Goal: Task Accomplishment & Management: Use online tool/utility

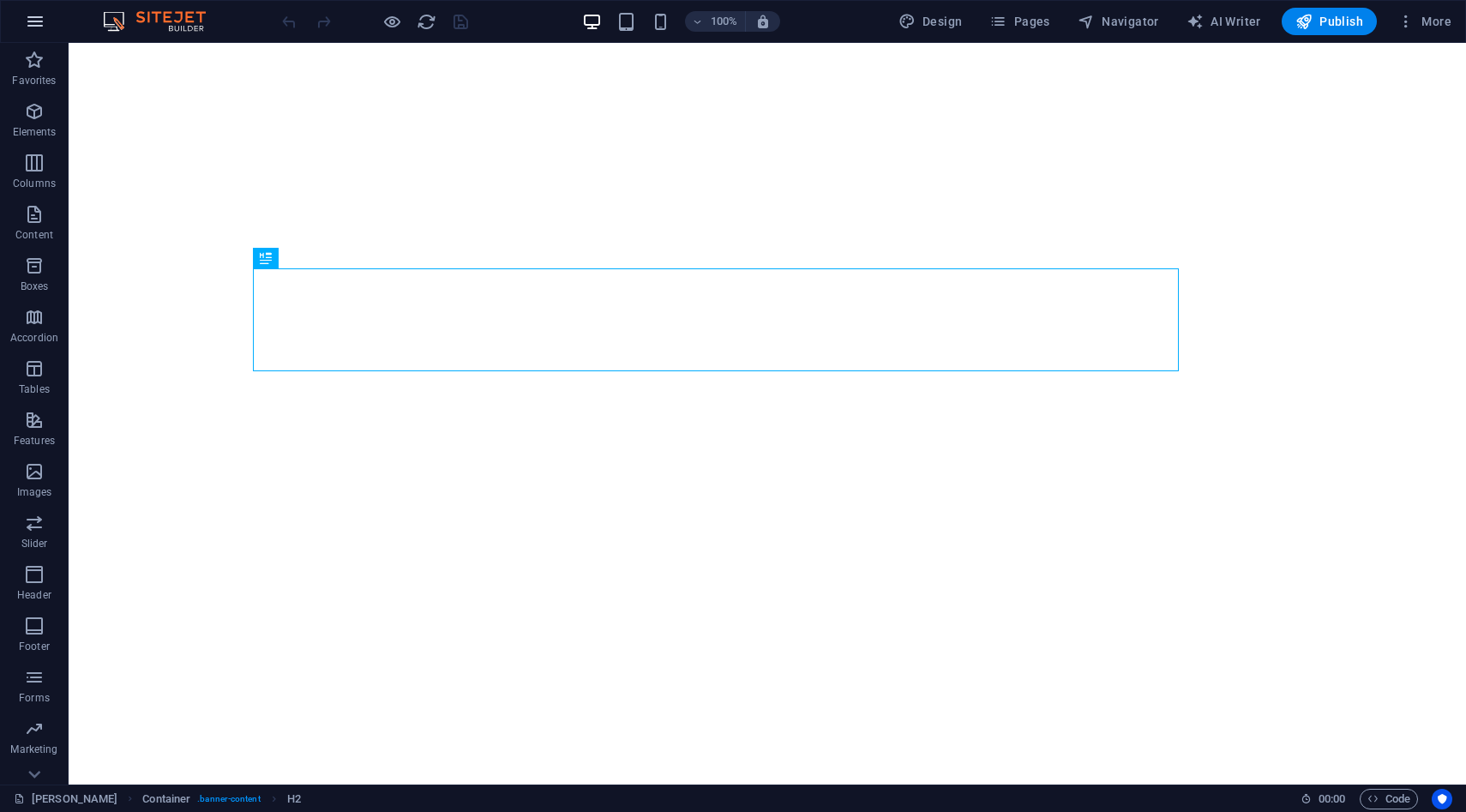
click at [39, 20] on icon "button" at bounding box center [34, 21] width 21 height 21
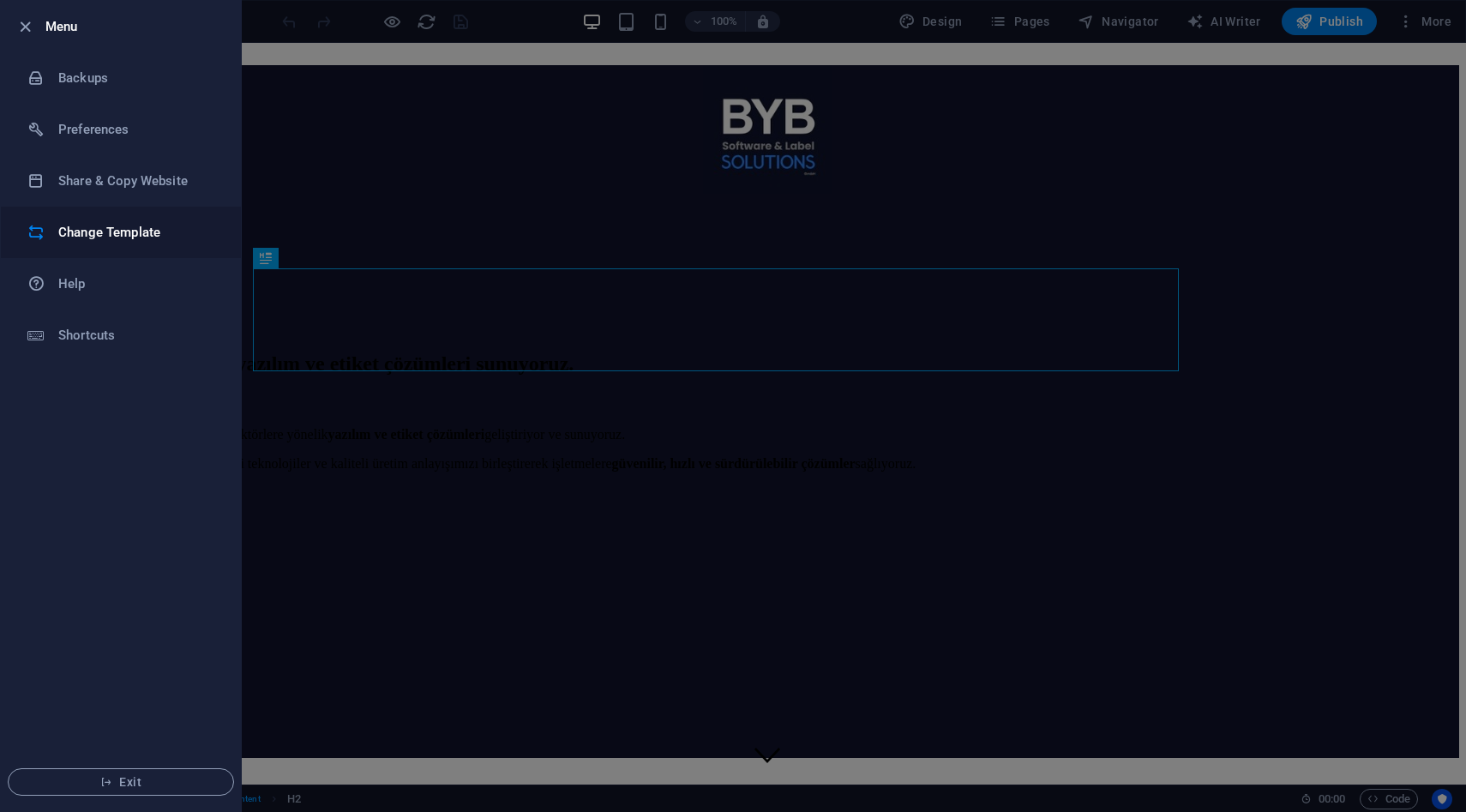
click at [163, 242] on h6 "Change Template" at bounding box center [137, 232] width 159 height 21
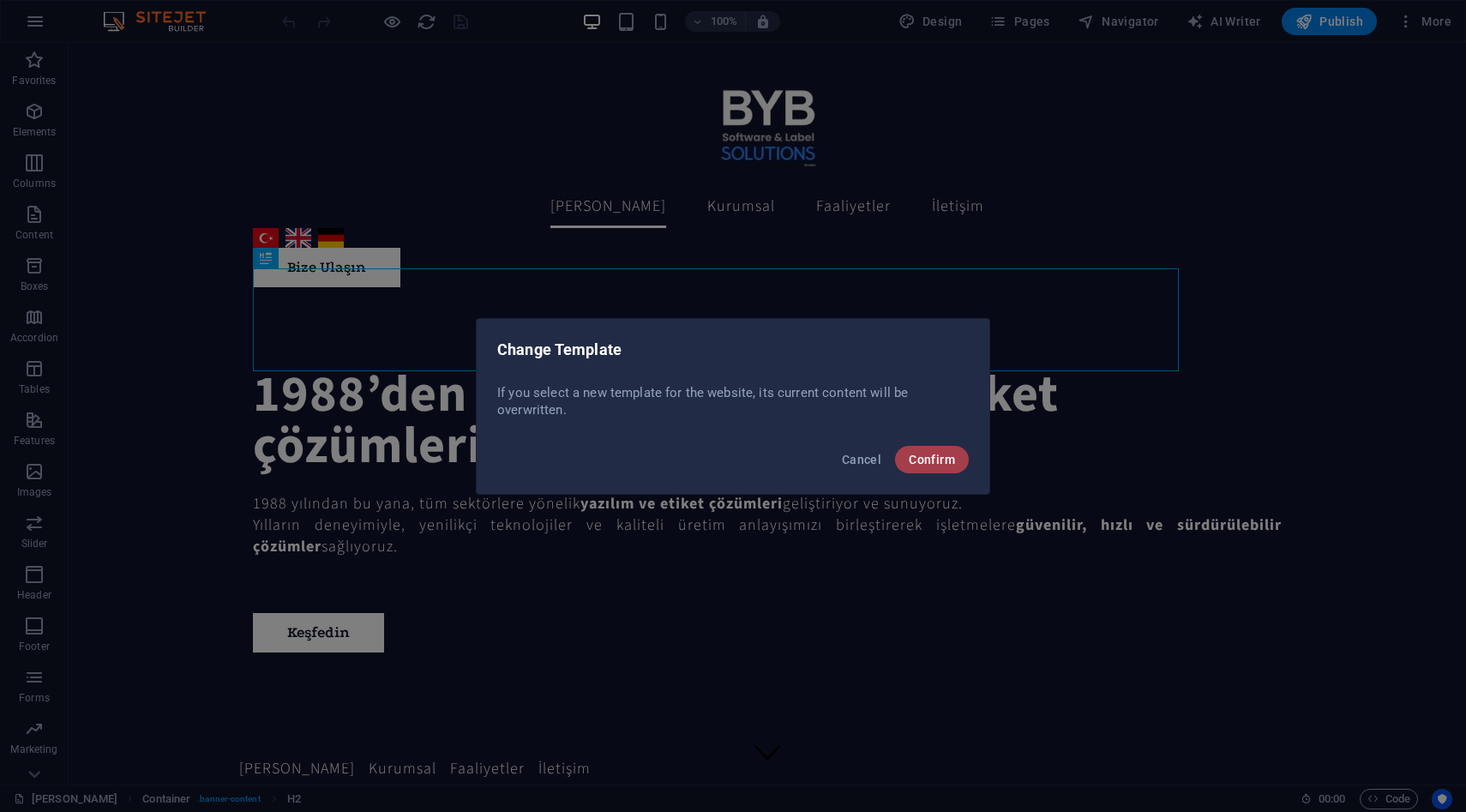
click at [924, 458] on span "Confirm" at bounding box center [931, 460] width 46 height 14
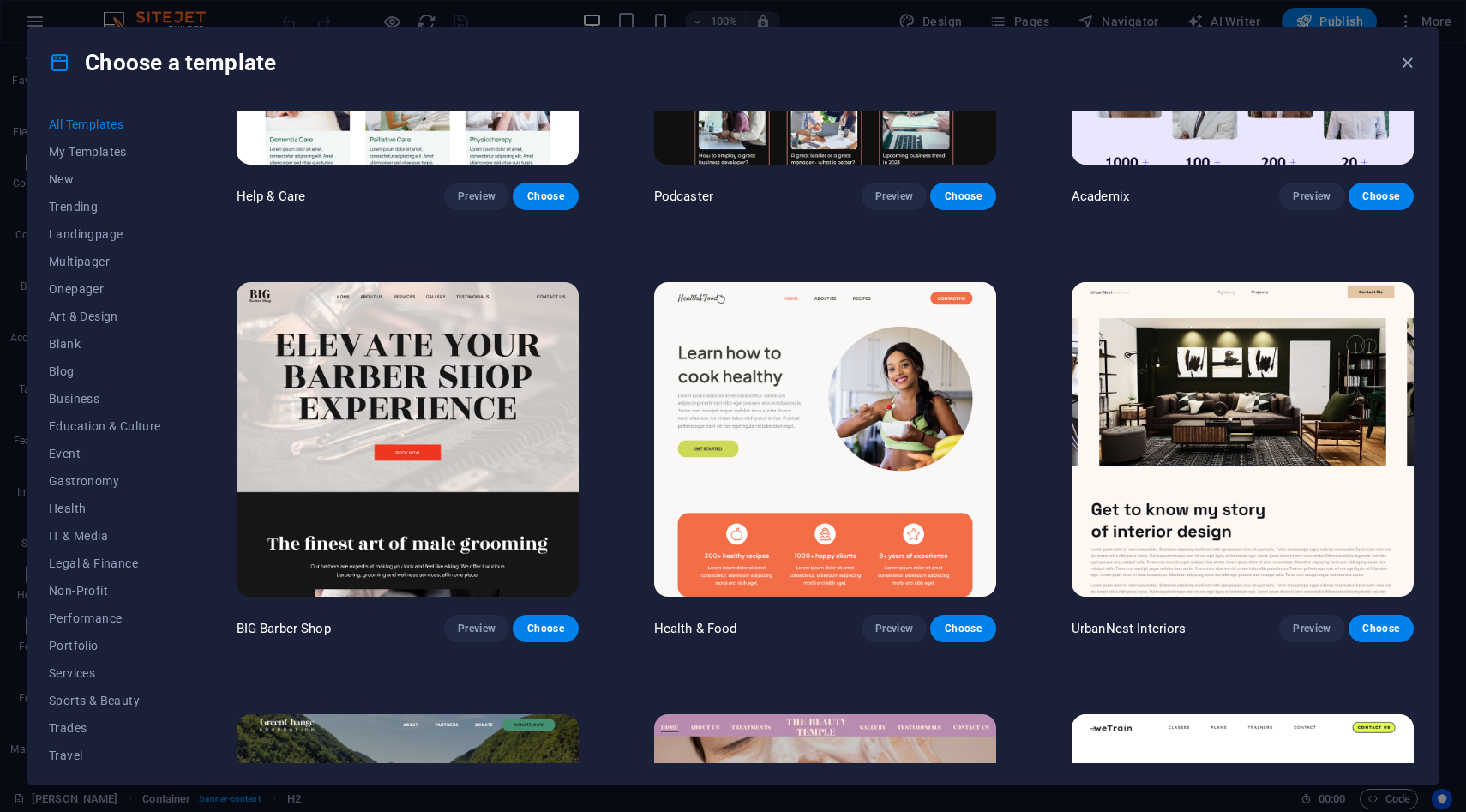
scroll to position [2003, 0]
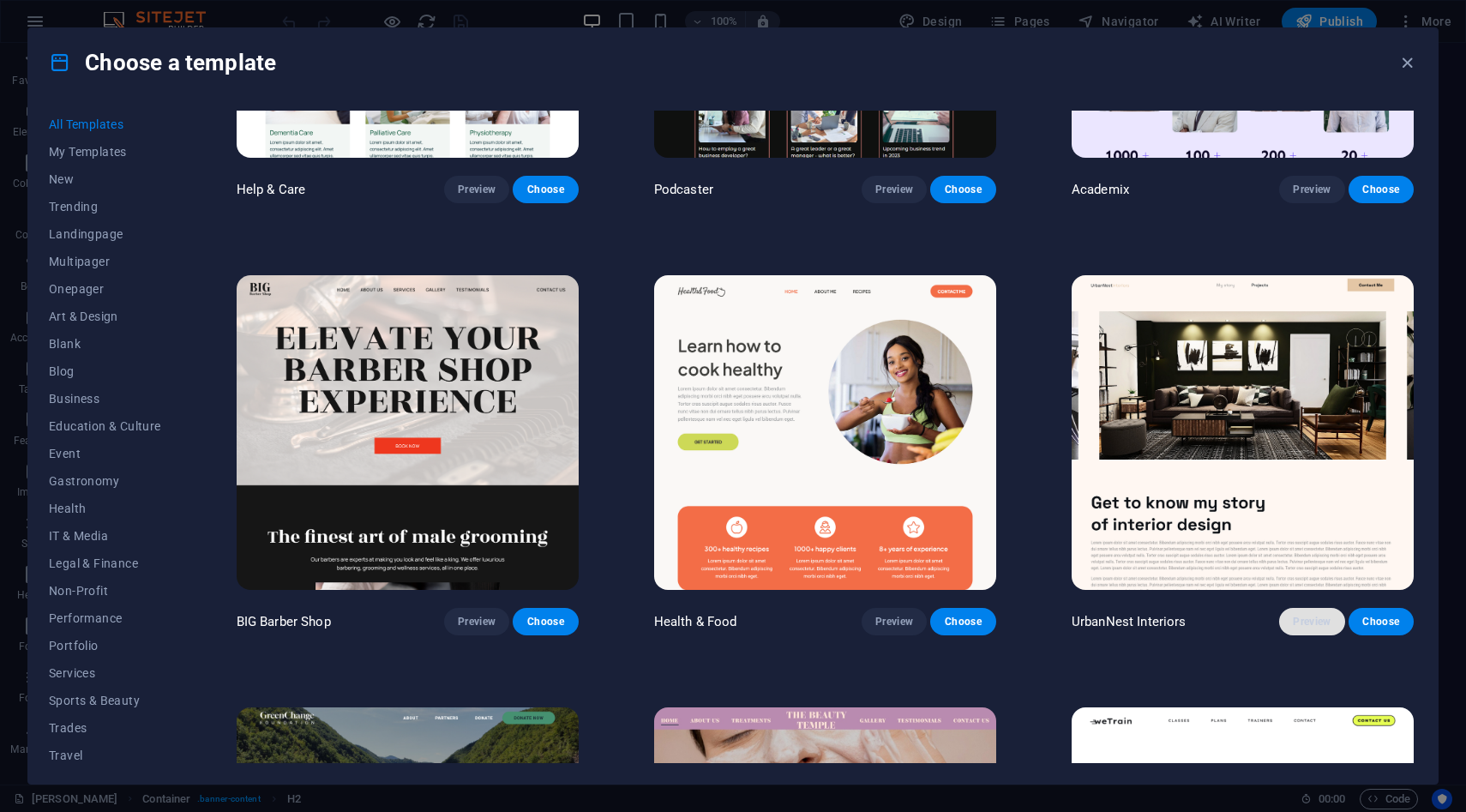
click at [1311, 615] on span "Preview" at bounding box center [1312, 622] width 37 height 14
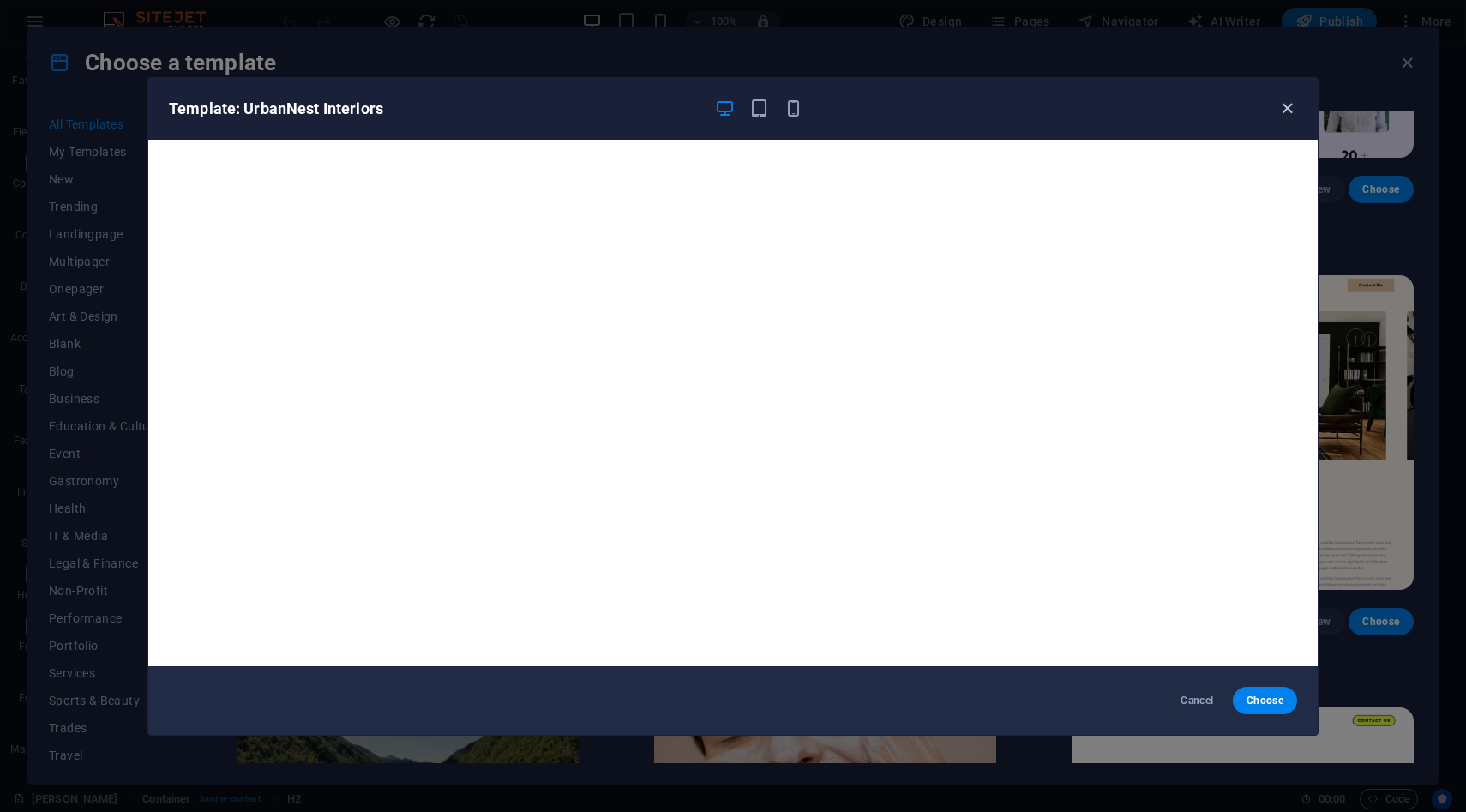
click at [1291, 111] on icon "button" at bounding box center [1287, 108] width 20 height 20
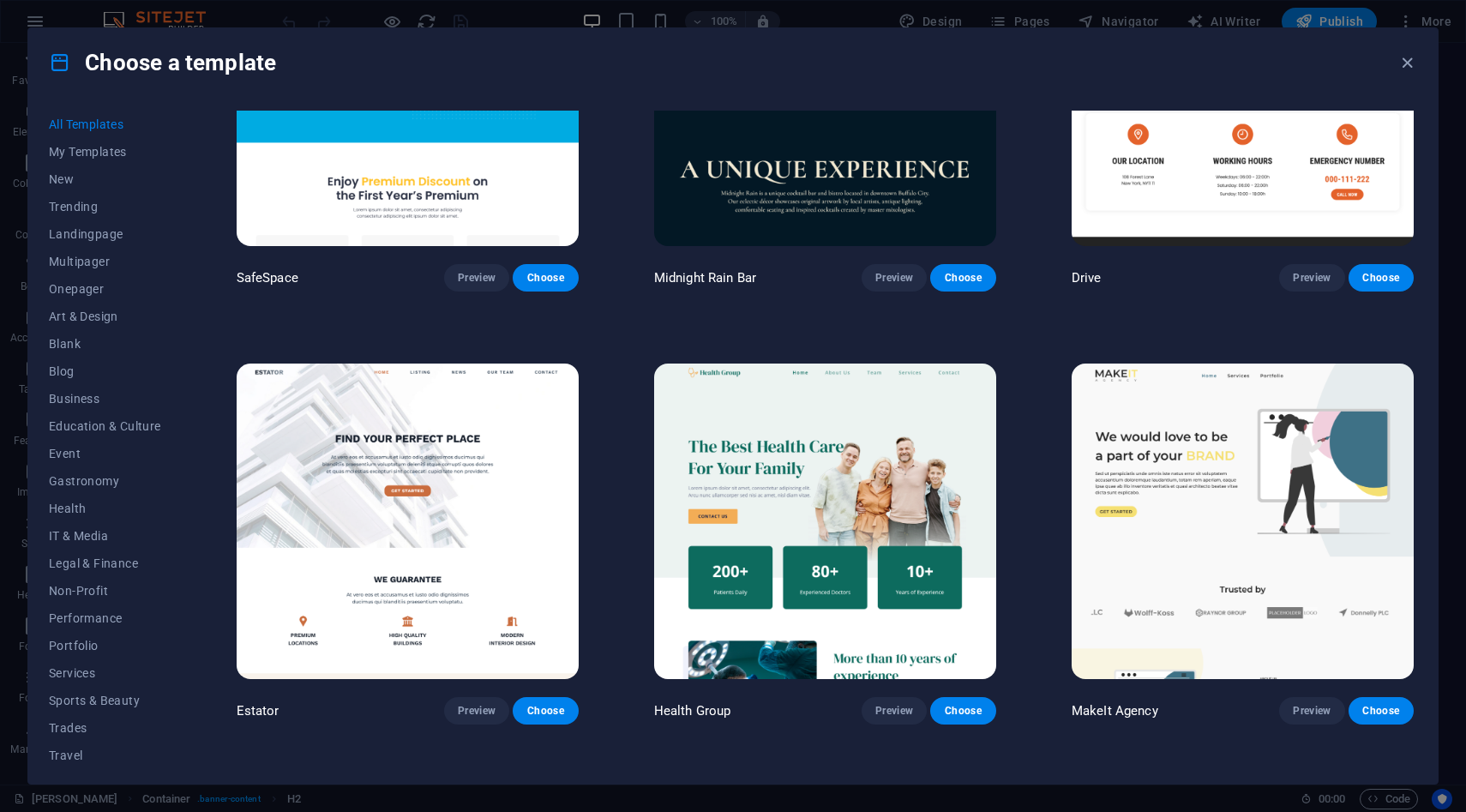
scroll to position [4079, 0]
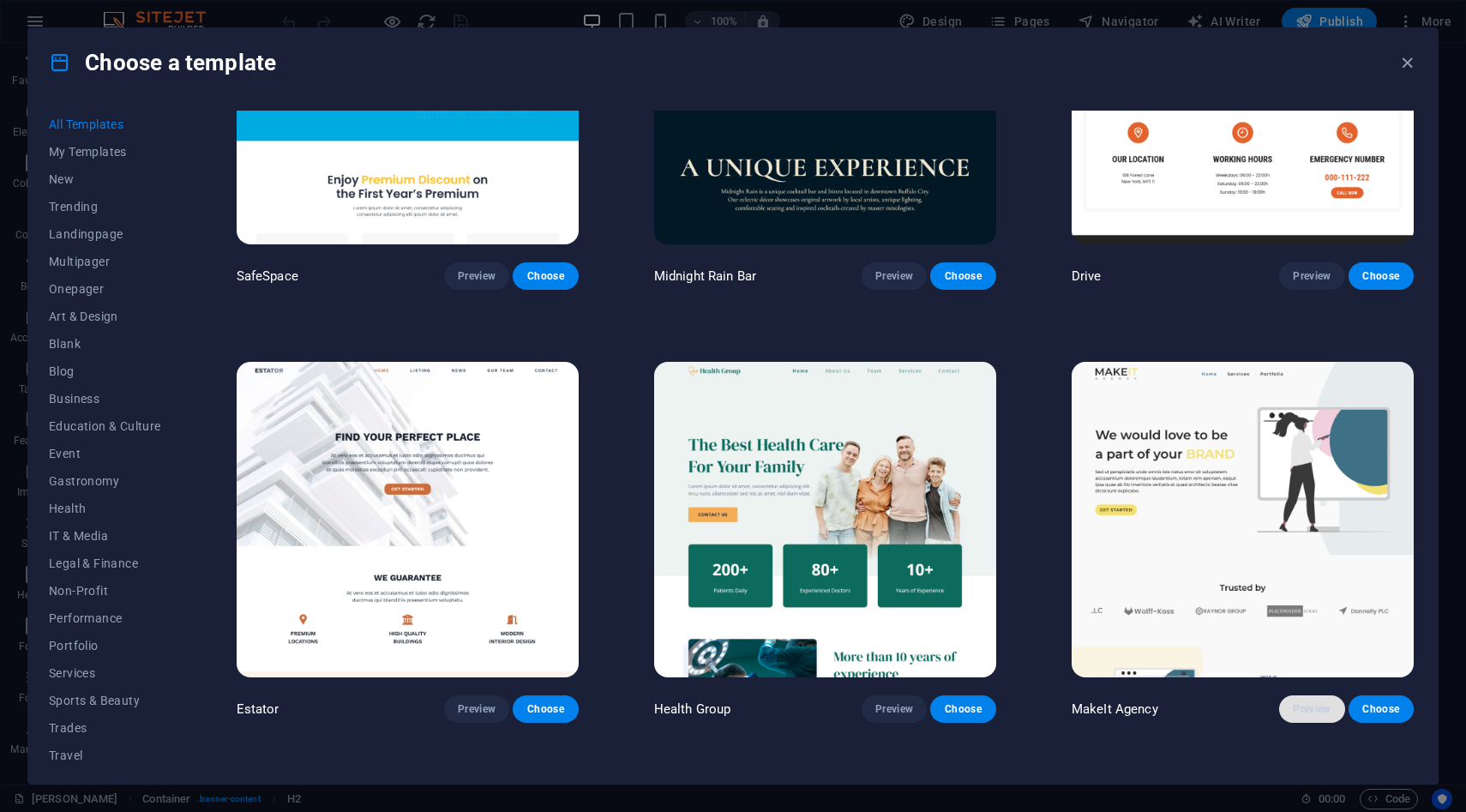
click at [1295, 702] on span "Preview" at bounding box center [1312, 709] width 37 height 14
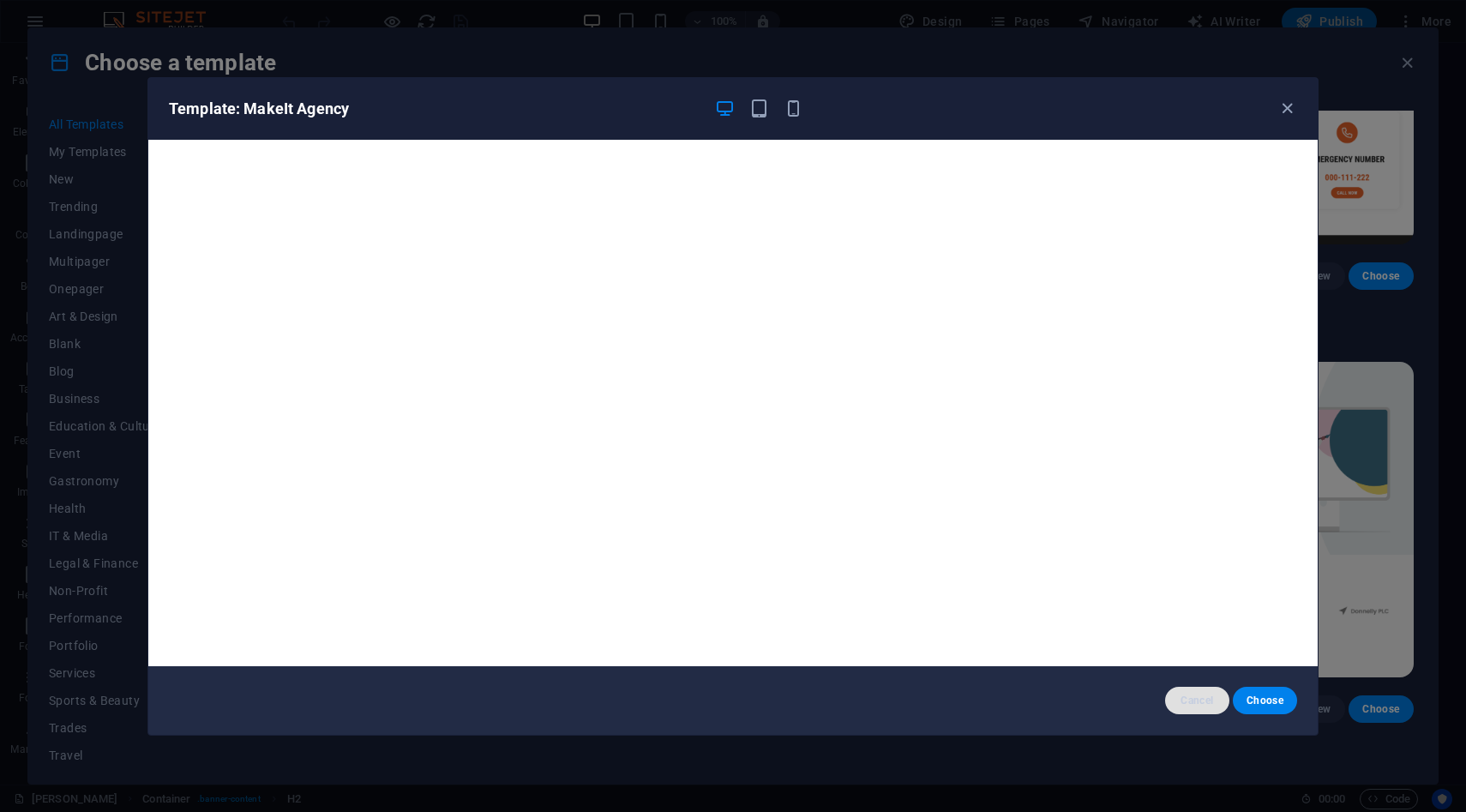
click at [1207, 699] on span "Cancel" at bounding box center [1197, 700] width 37 height 14
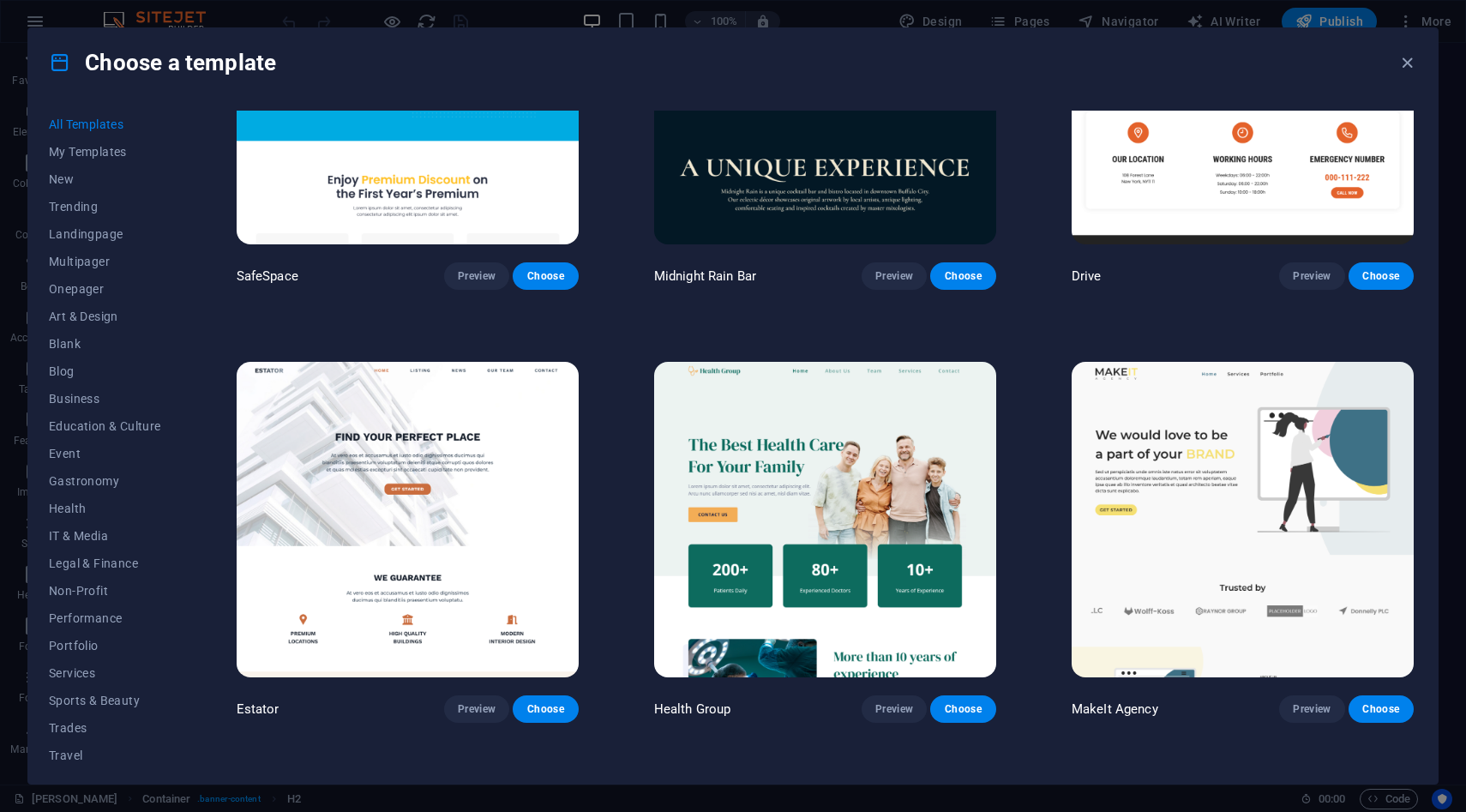
scroll to position [4288, 0]
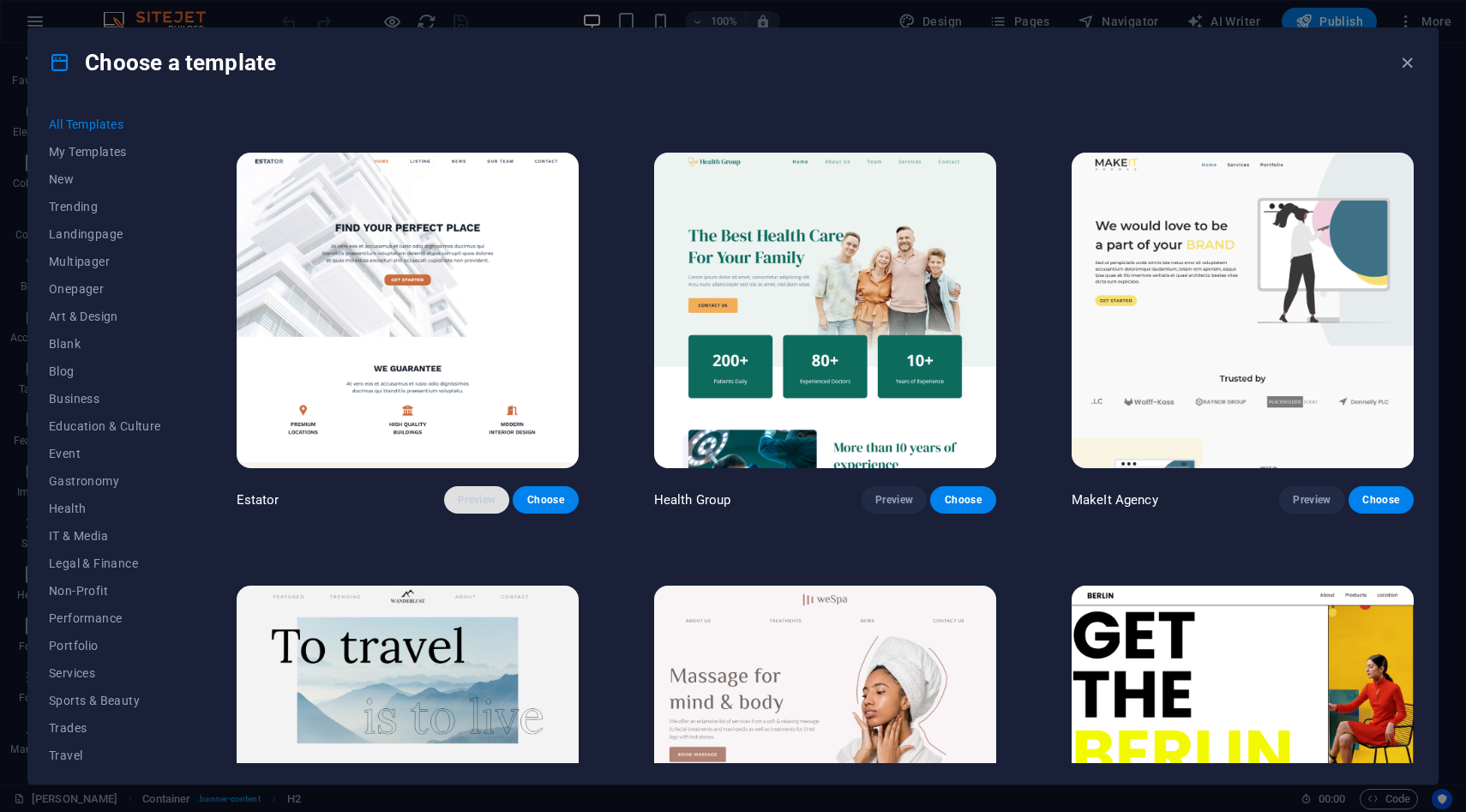
click at [490, 486] on button "Preview" at bounding box center [476, 500] width 65 height 27
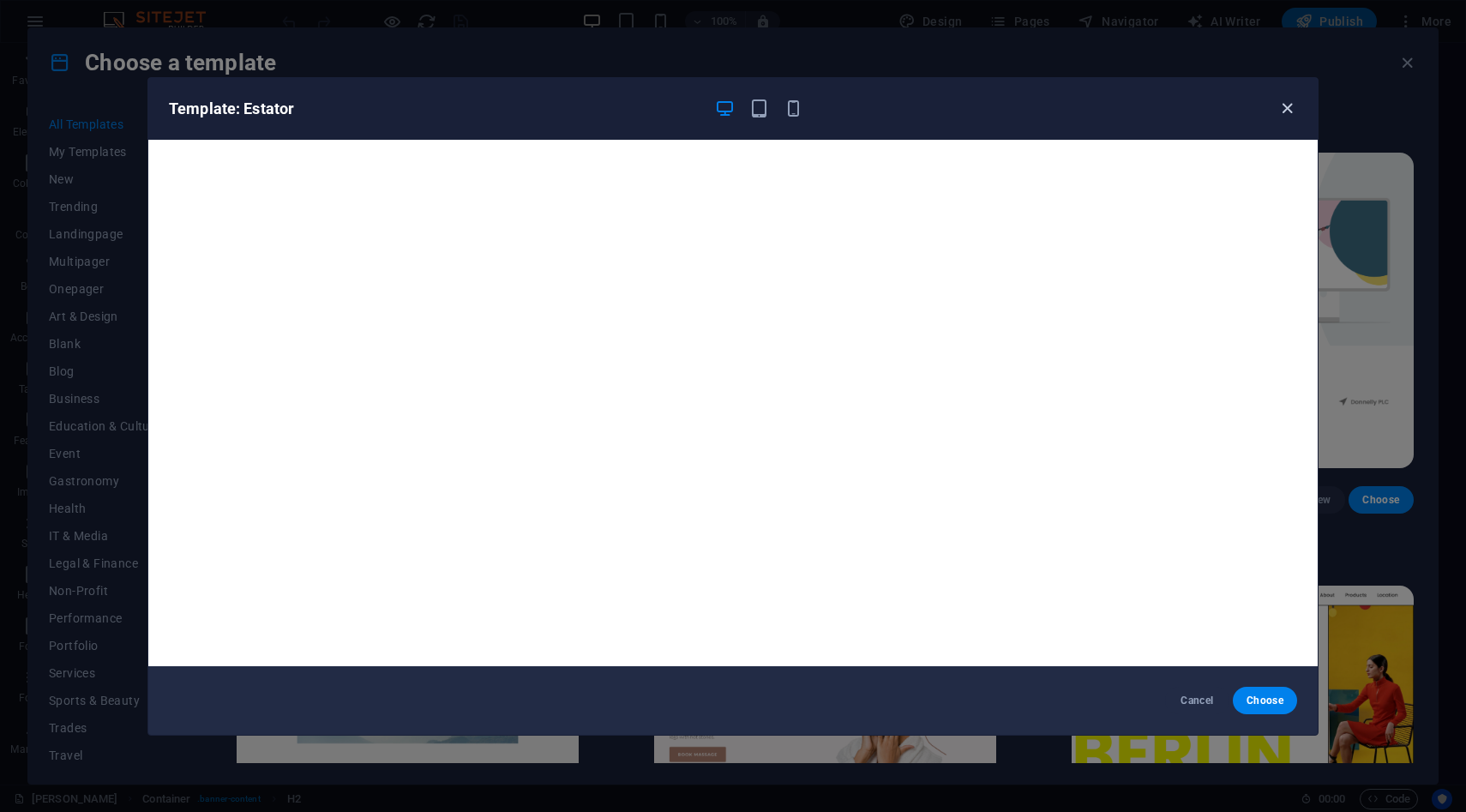
click at [1295, 99] on icon "button" at bounding box center [1287, 108] width 20 height 20
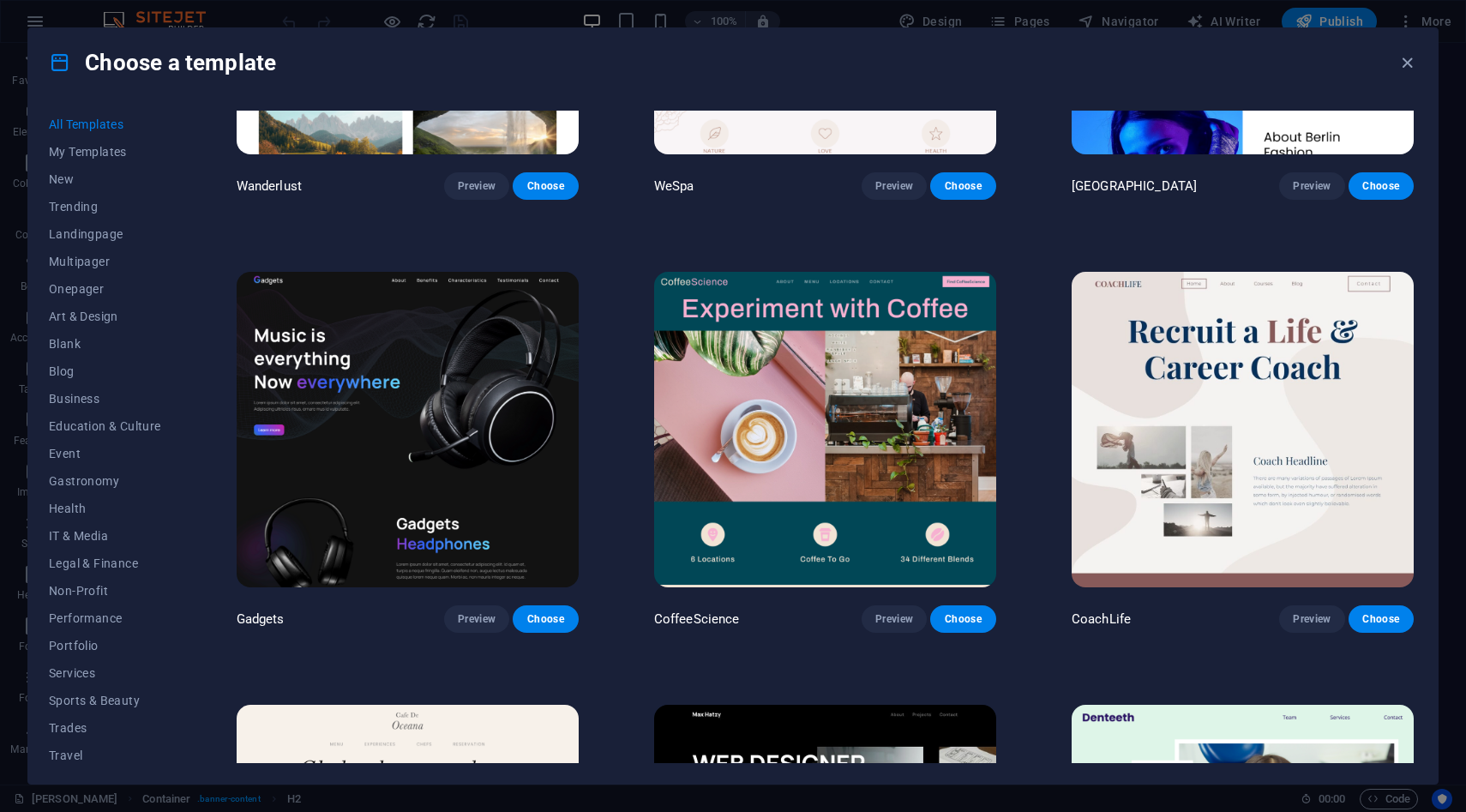
scroll to position [5039, 0]
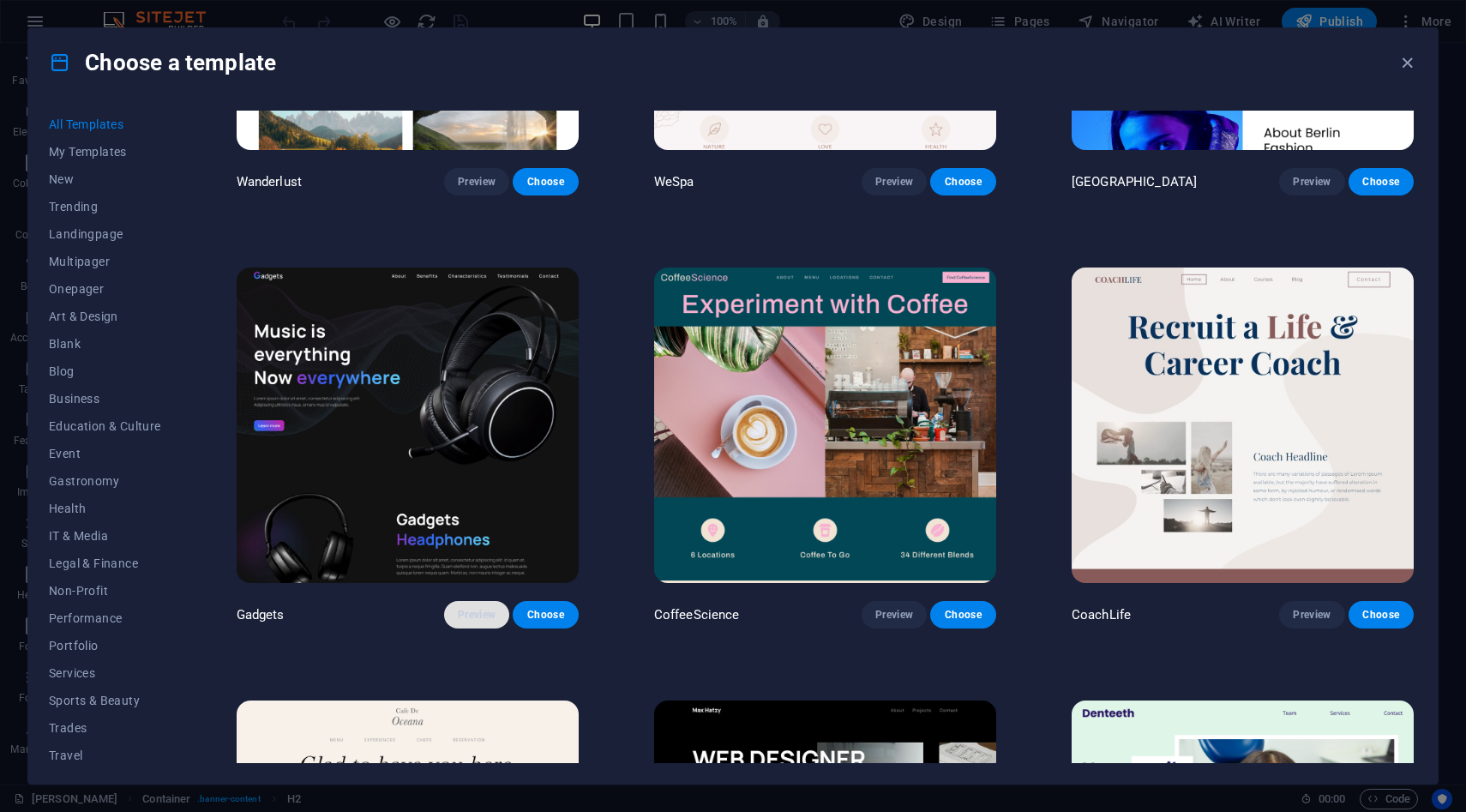
click at [469, 608] on span "Preview" at bounding box center [476, 615] width 37 height 14
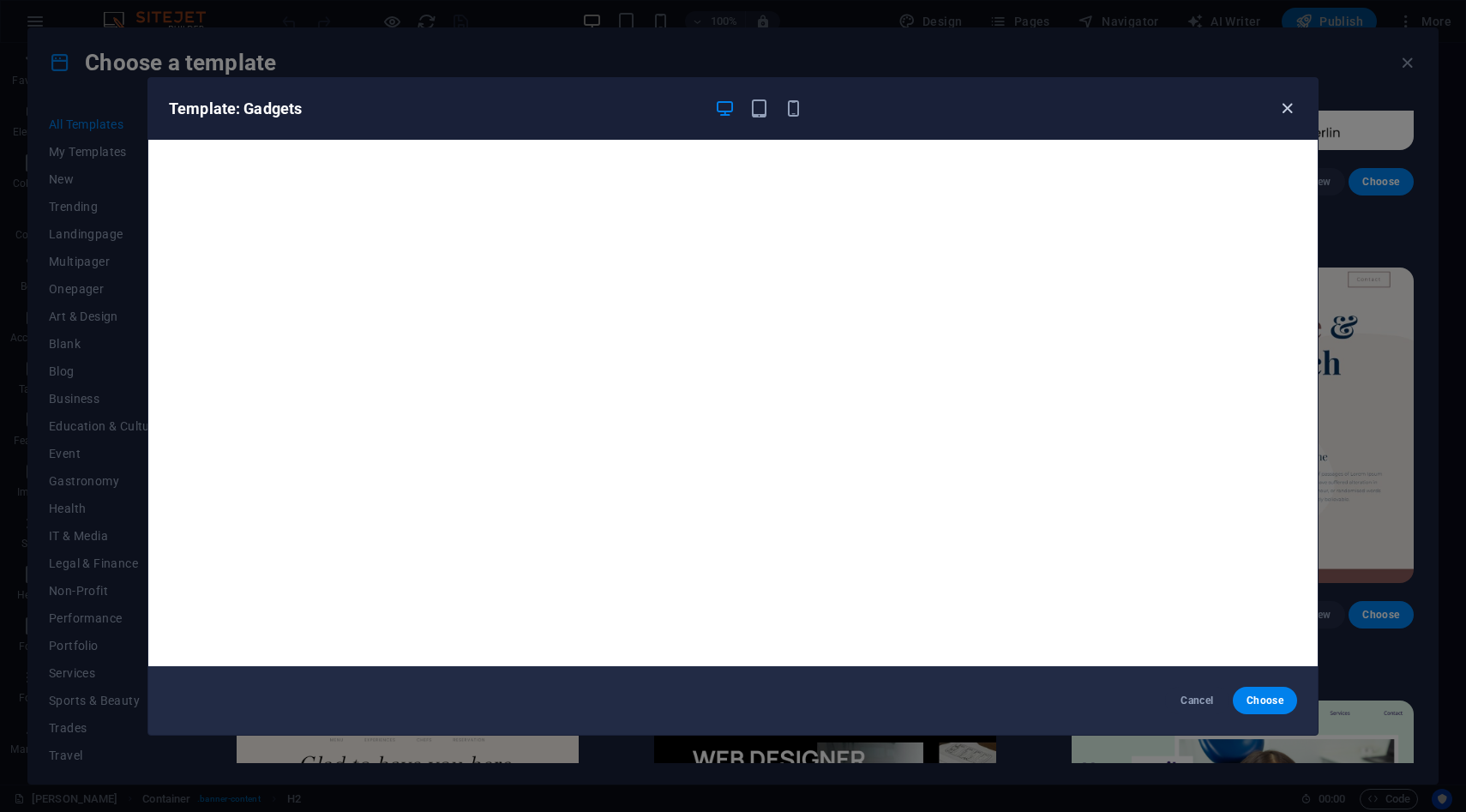
click at [1289, 113] on icon "button" at bounding box center [1287, 108] width 20 height 20
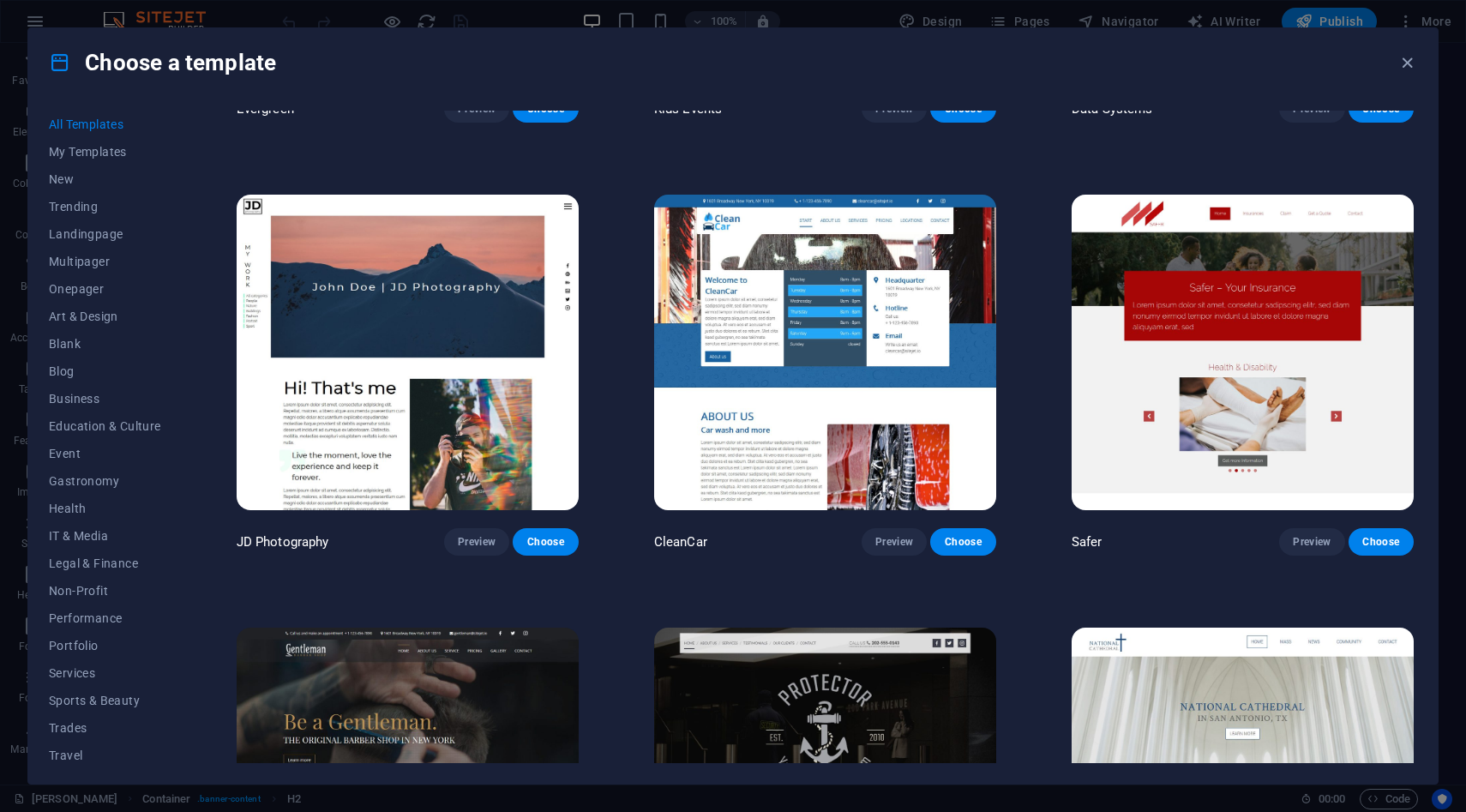
scroll to position [8373, 0]
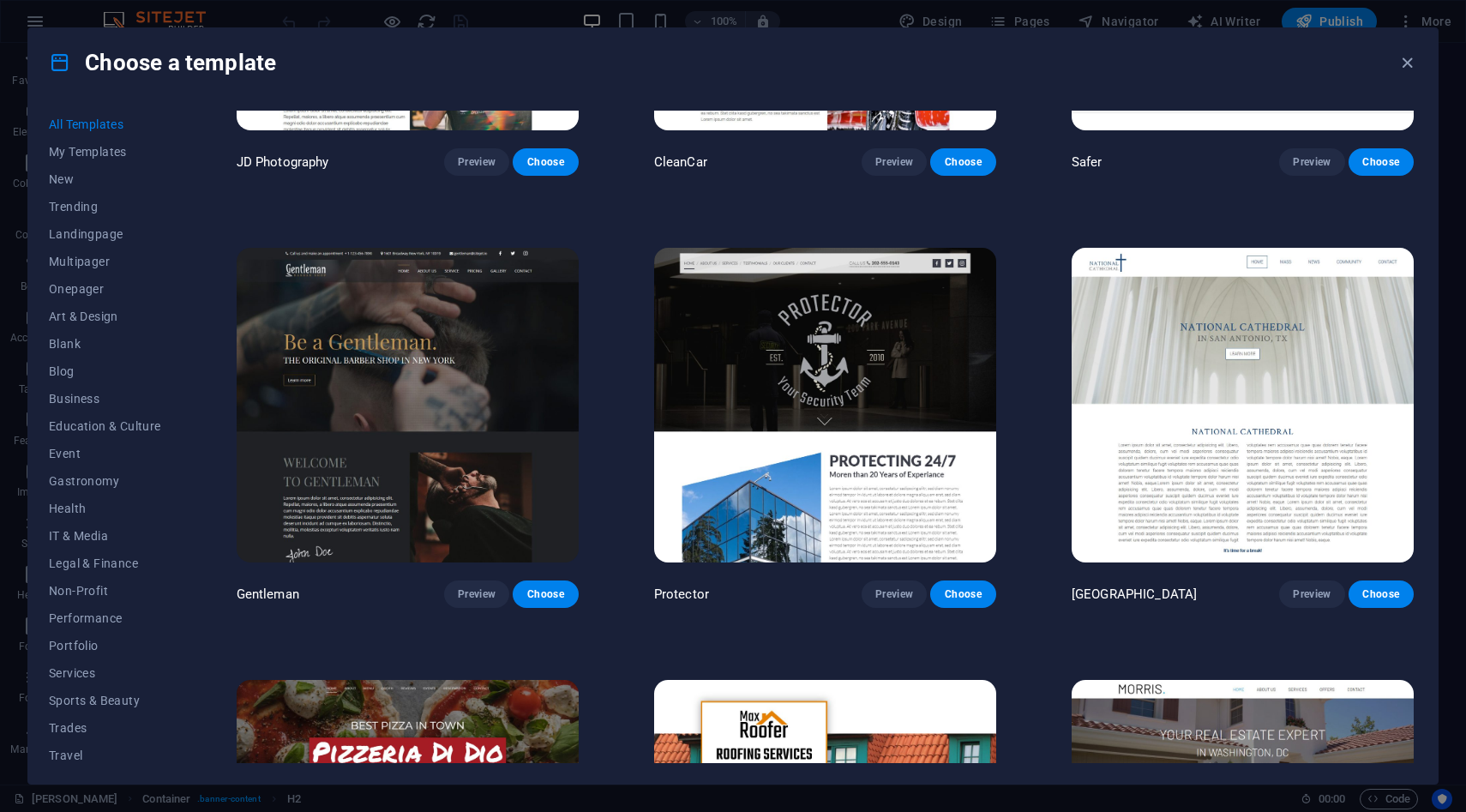
scroll to position [8626, 0]
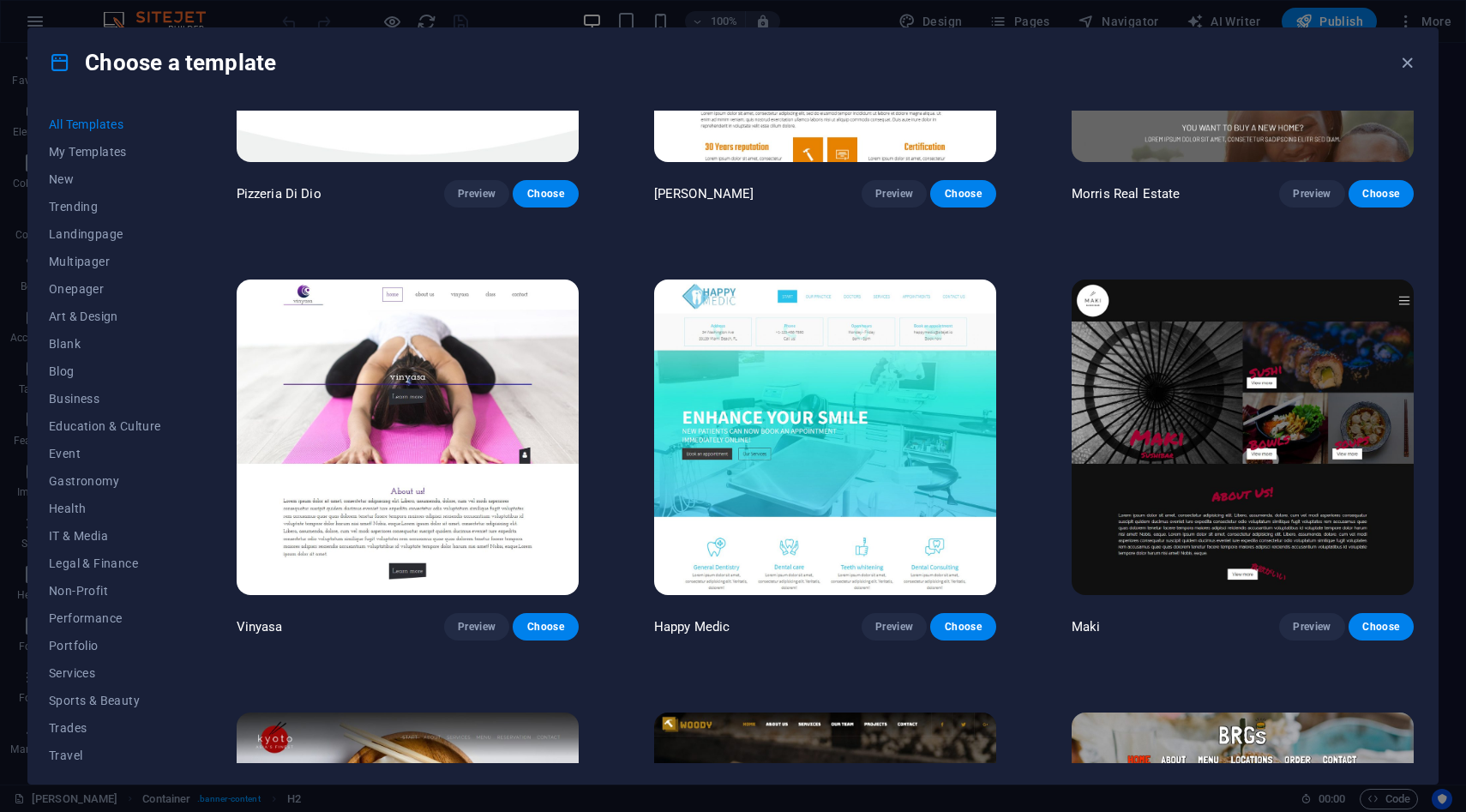
scroll to position [9358, 0]
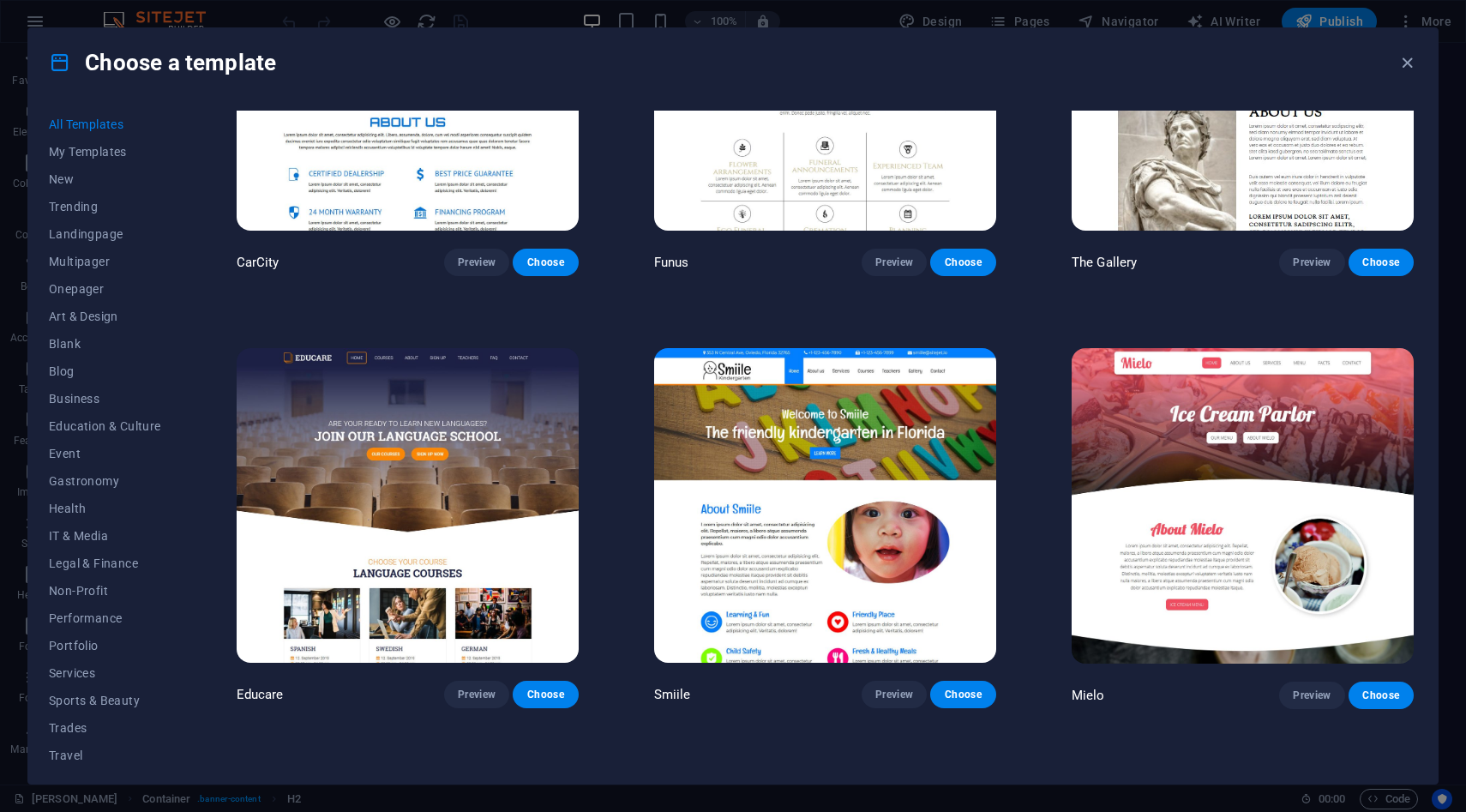
scroll to position [13189, 0]
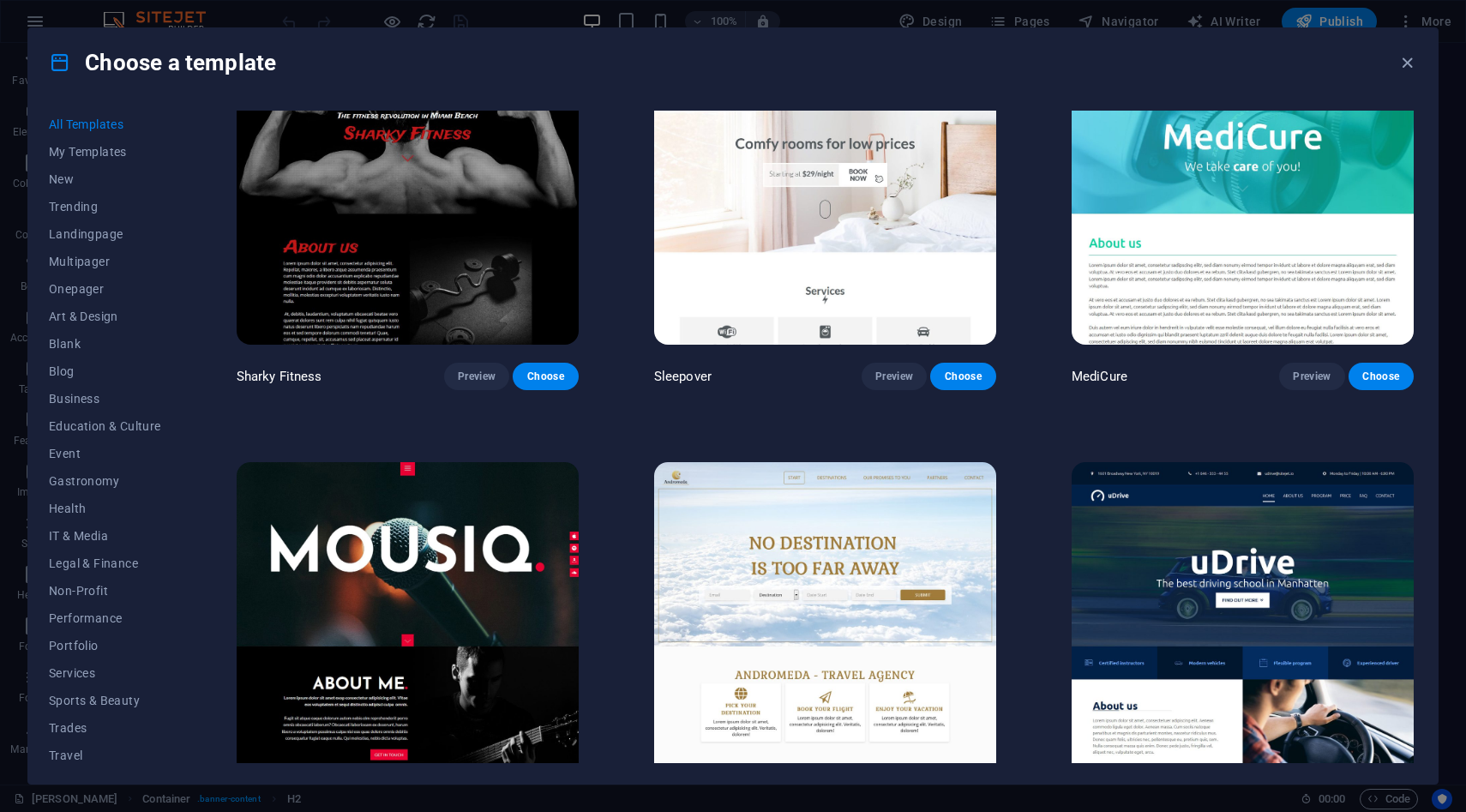
scroll to position [13937, 0]
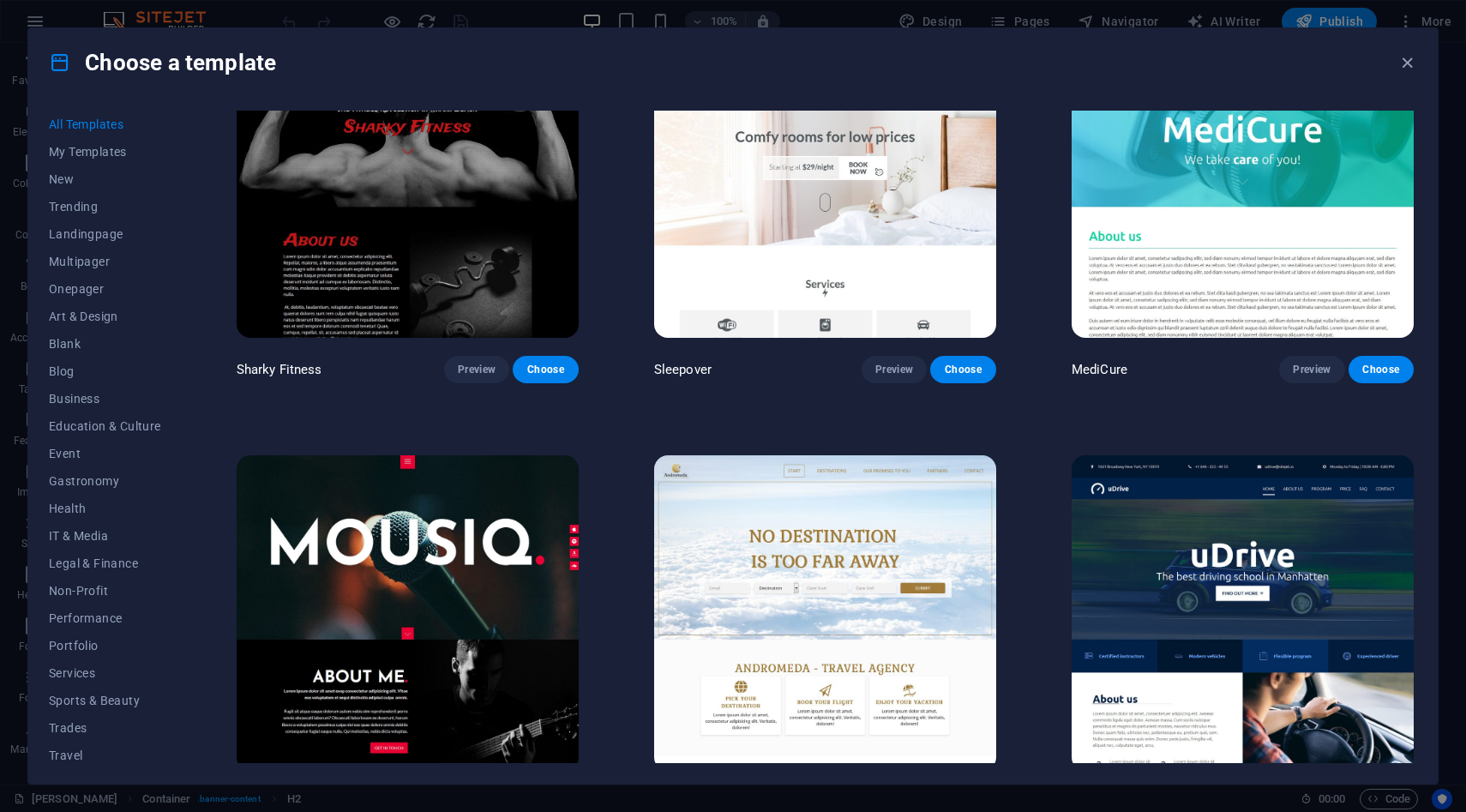
click at [909, 788] on button "Preview" at bounding box center [894, 802] width 65 height 27
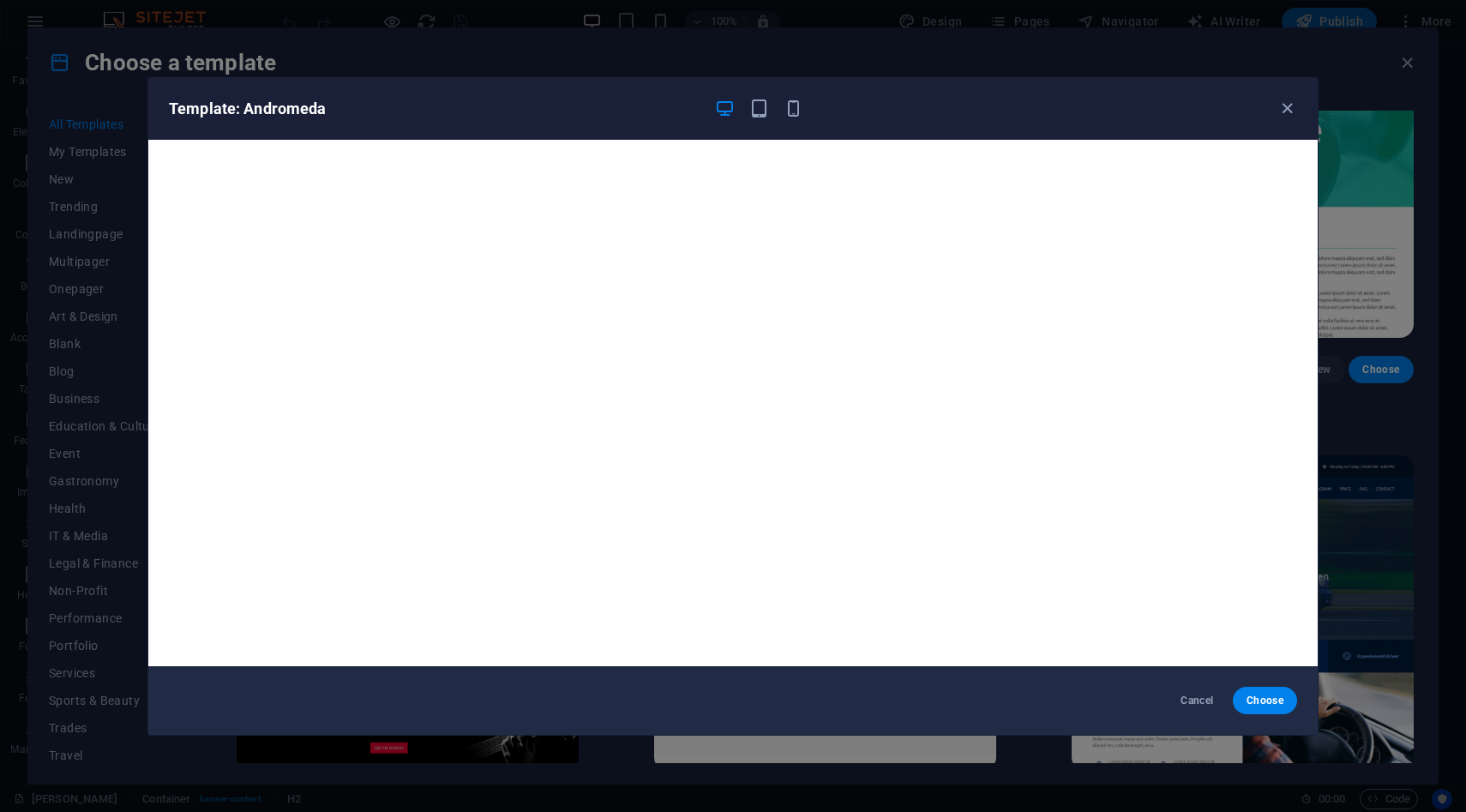
click at [1306, 115] on div "Template: Andromeda" at bounding box center [733, 108] width 1169 height 62
click at [1297, 115] on div "Template: Andromeda" at bounding box center [733, 108] width 1169 height 62
click at [1293, 112] on icon "button" at bounding box center [1287, 108] width 20 height 20
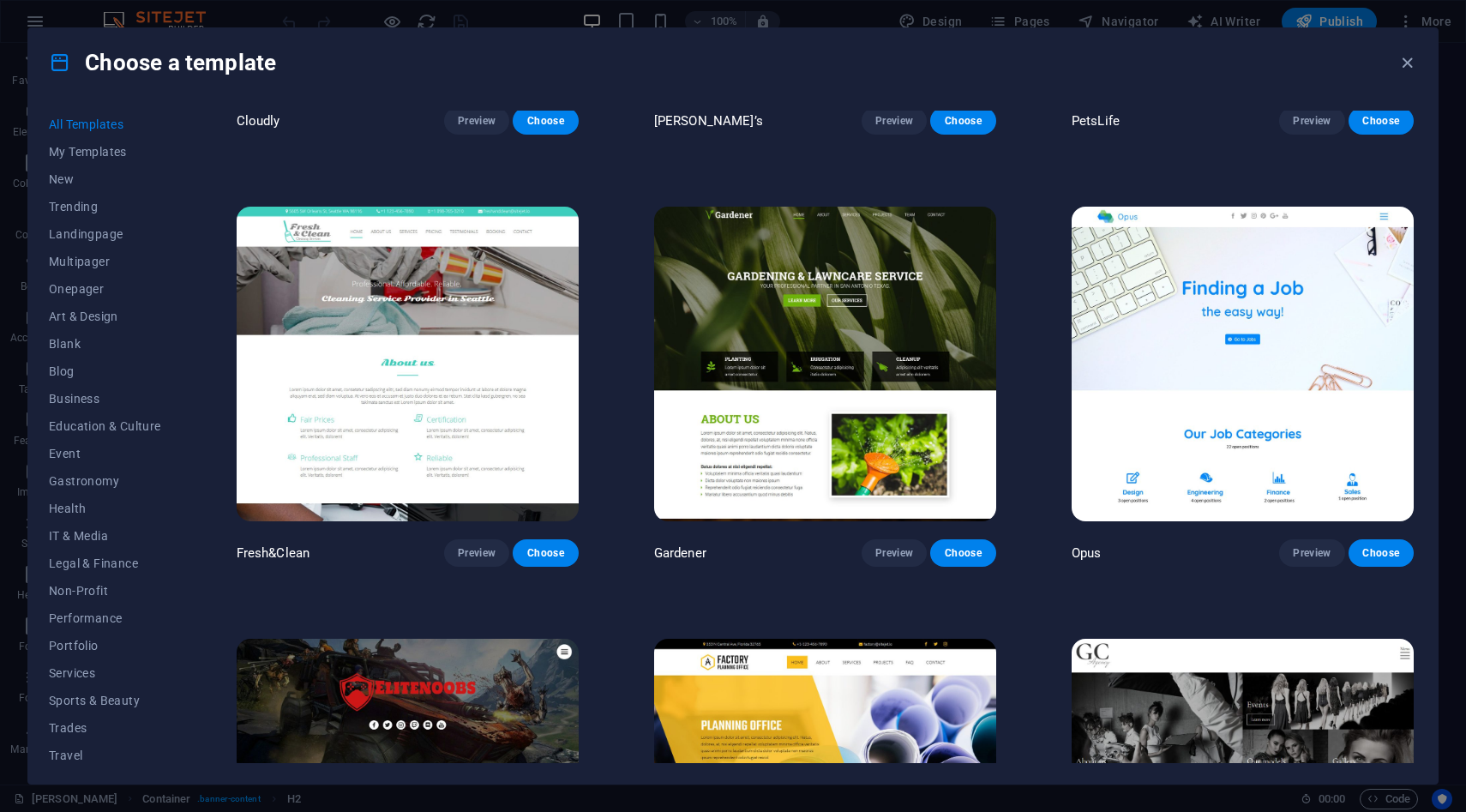
scroll to position [15184, 0]
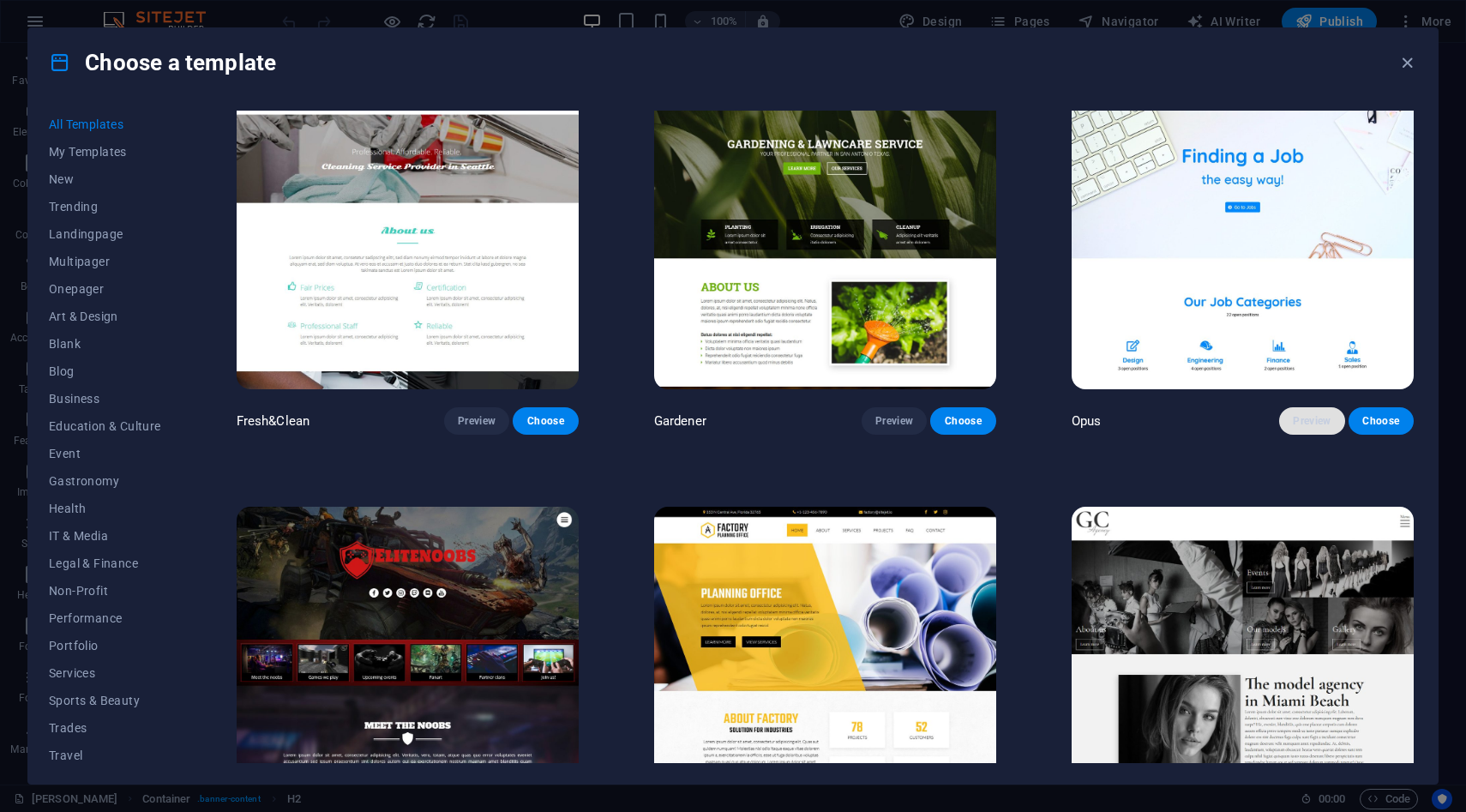
click at [1296, 407] on button "Preview" at bounding box center [1312, 421] width 65 height 27
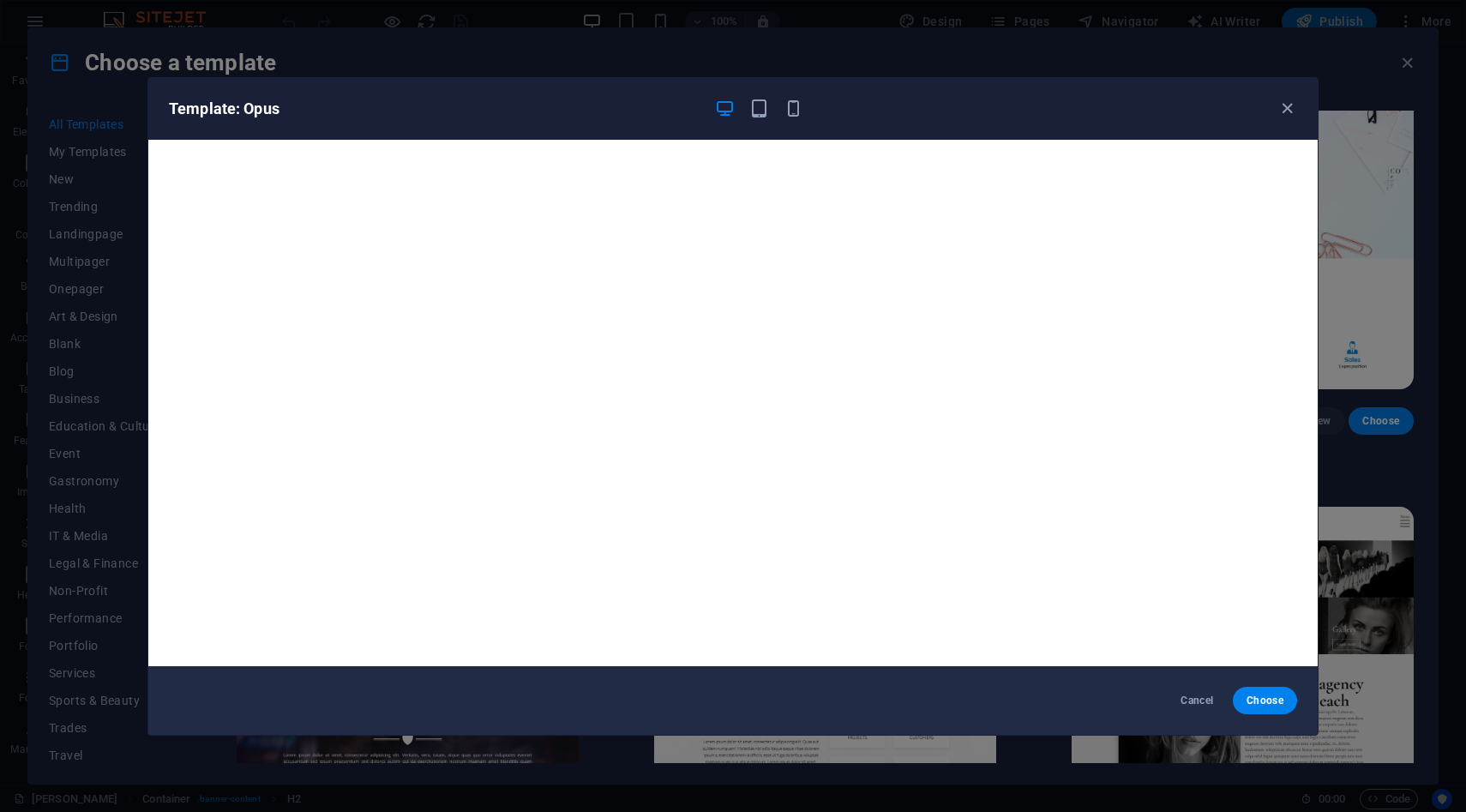
click at [1318, 192] on div "Template: Opus Cancel Choose" at bounding box center [733, 406] width 1171 height 659
click at [1281, 117] on icon "button" at bounding box center [1287, 108] width 20 height 20
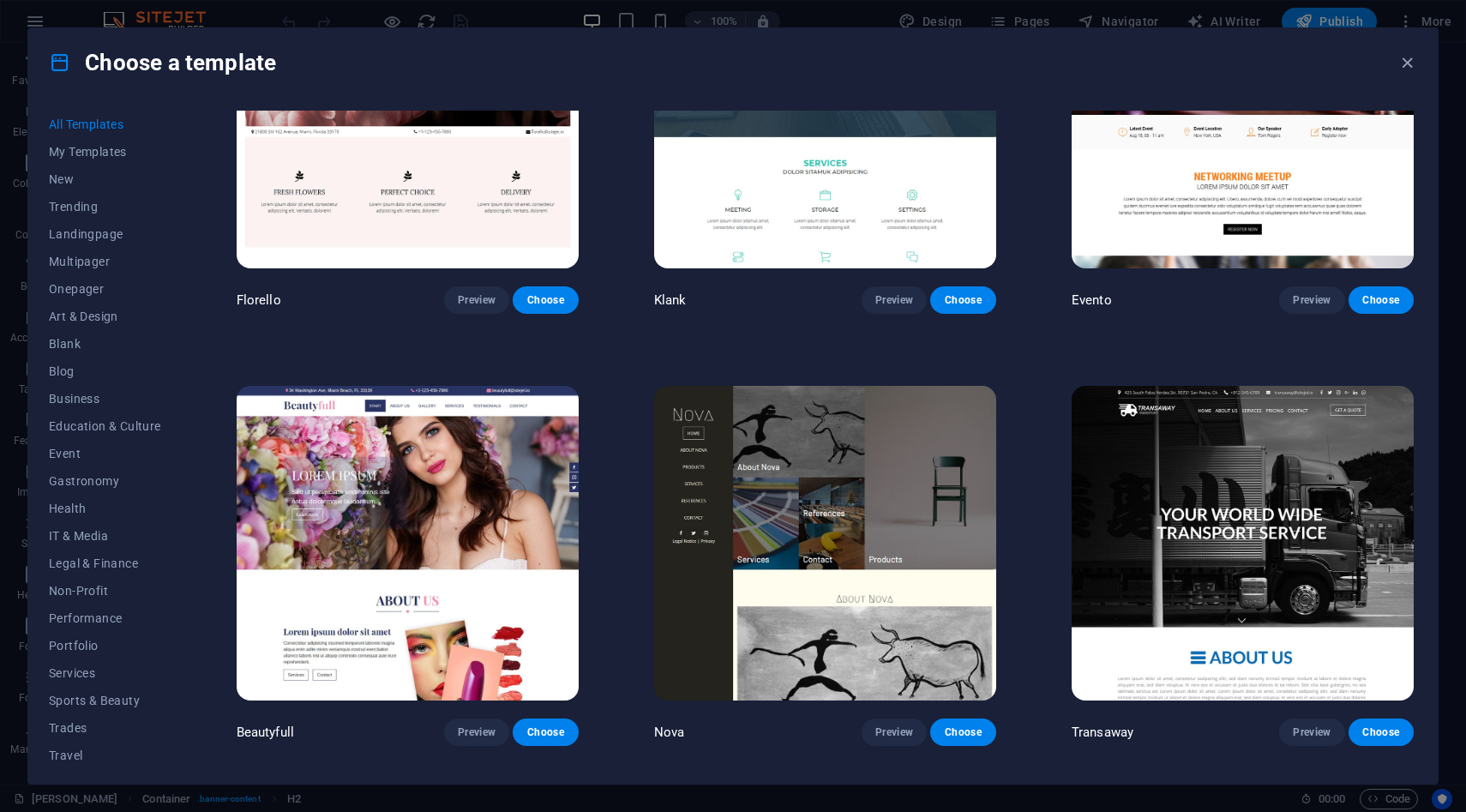
scroll to position [16605, 0]
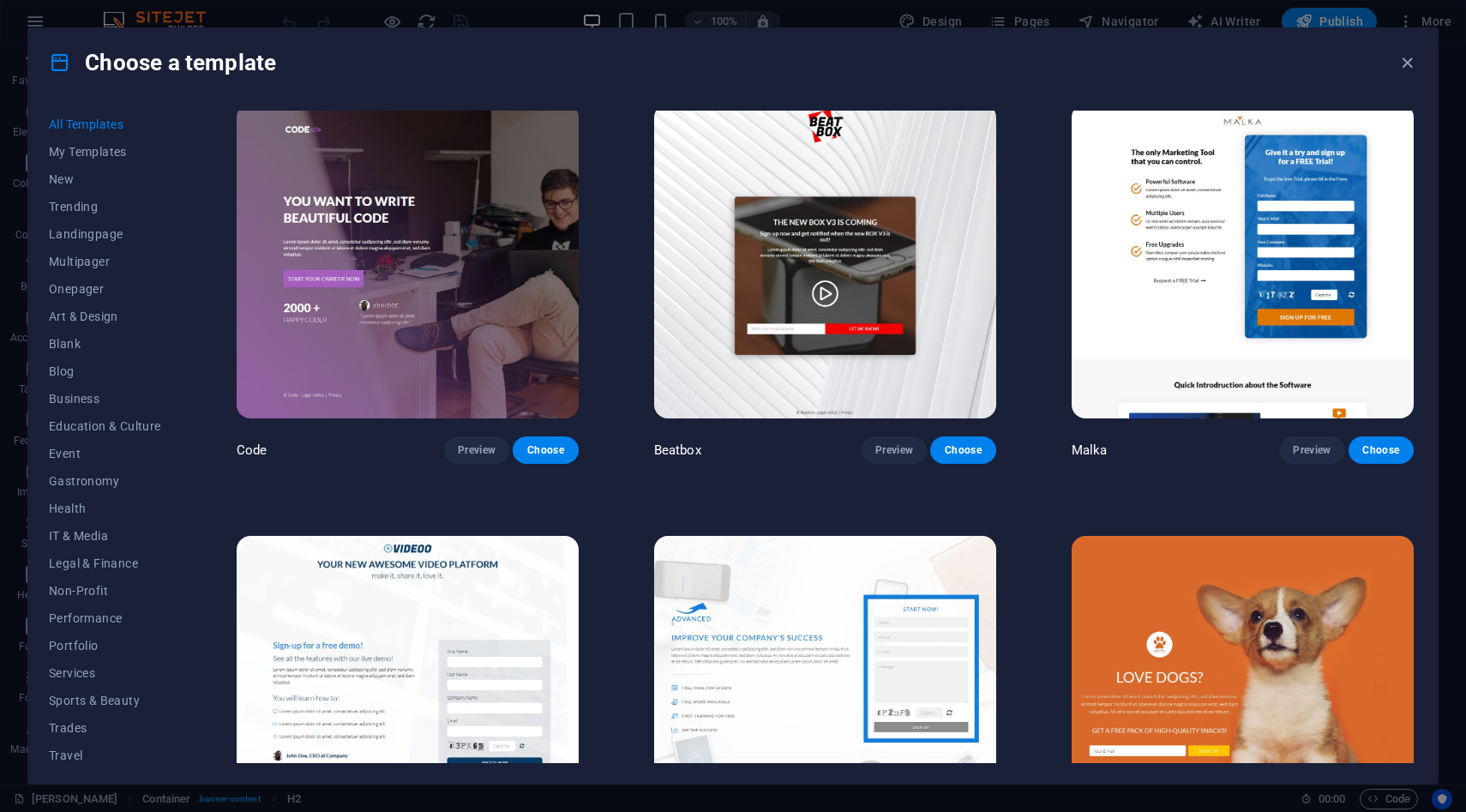
scroll to position [20366, 0]
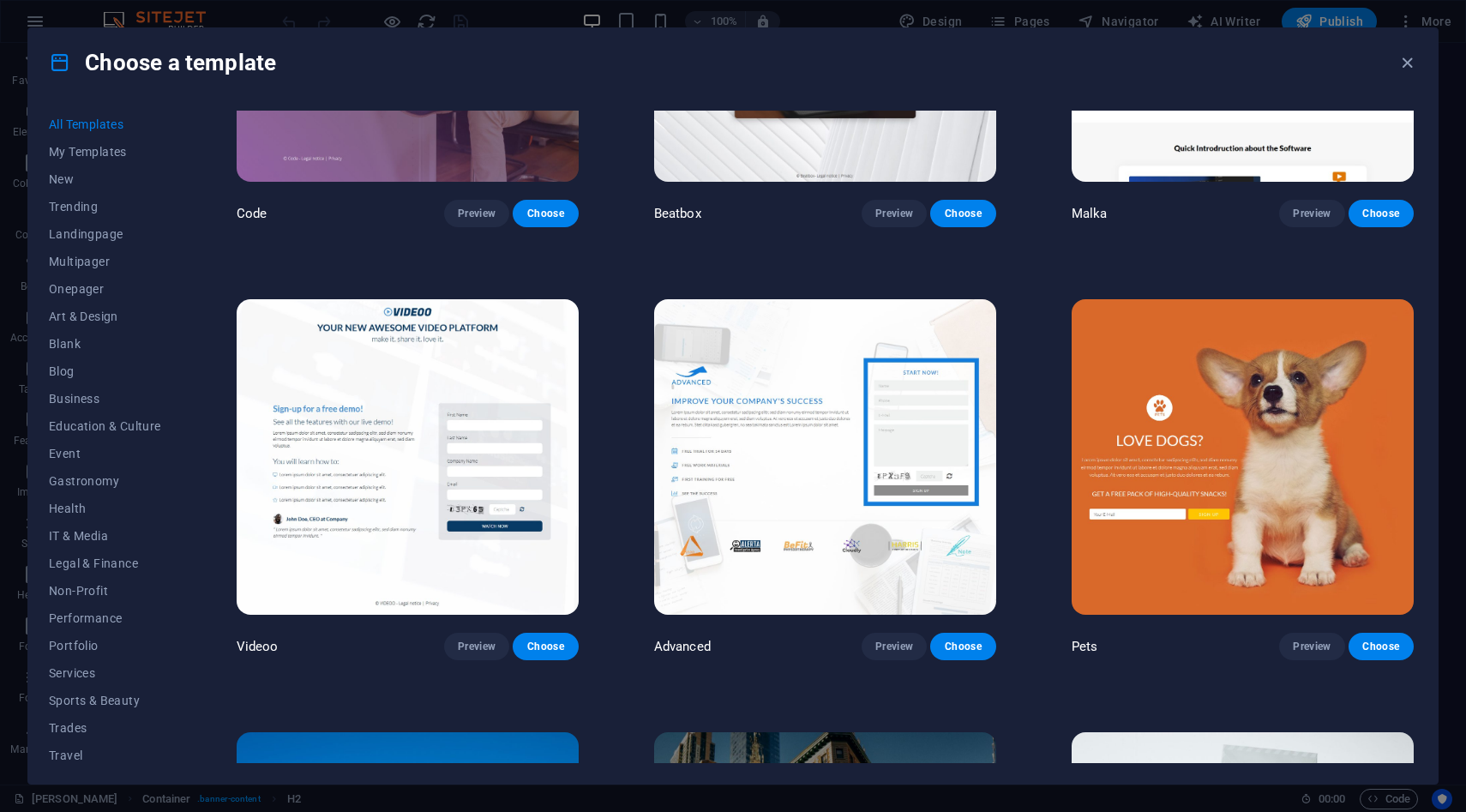
scroll to position [20651, 0]
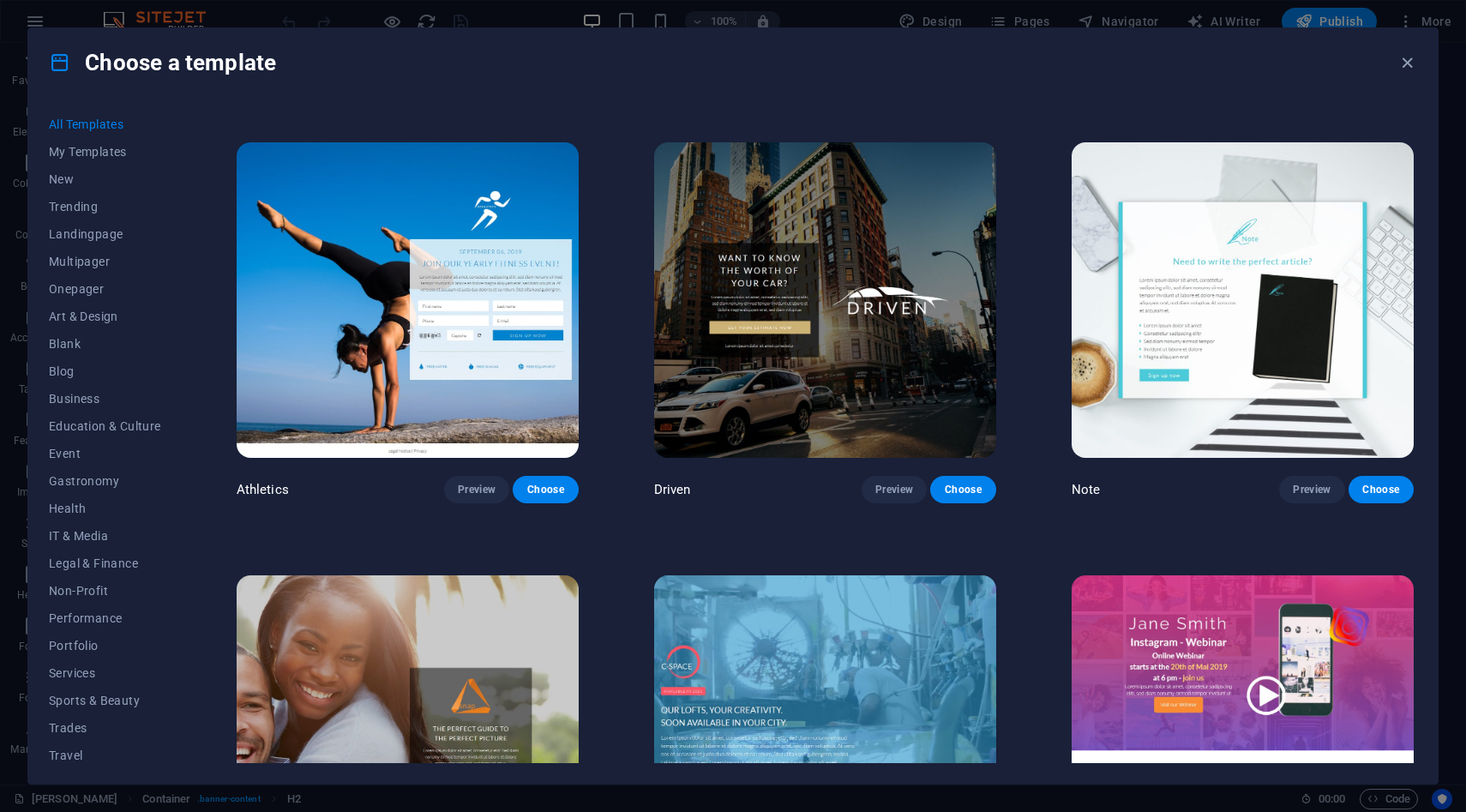
click at [1310, 483] on span "Preview" at bounding box center [1312, 490] width 37 height 14
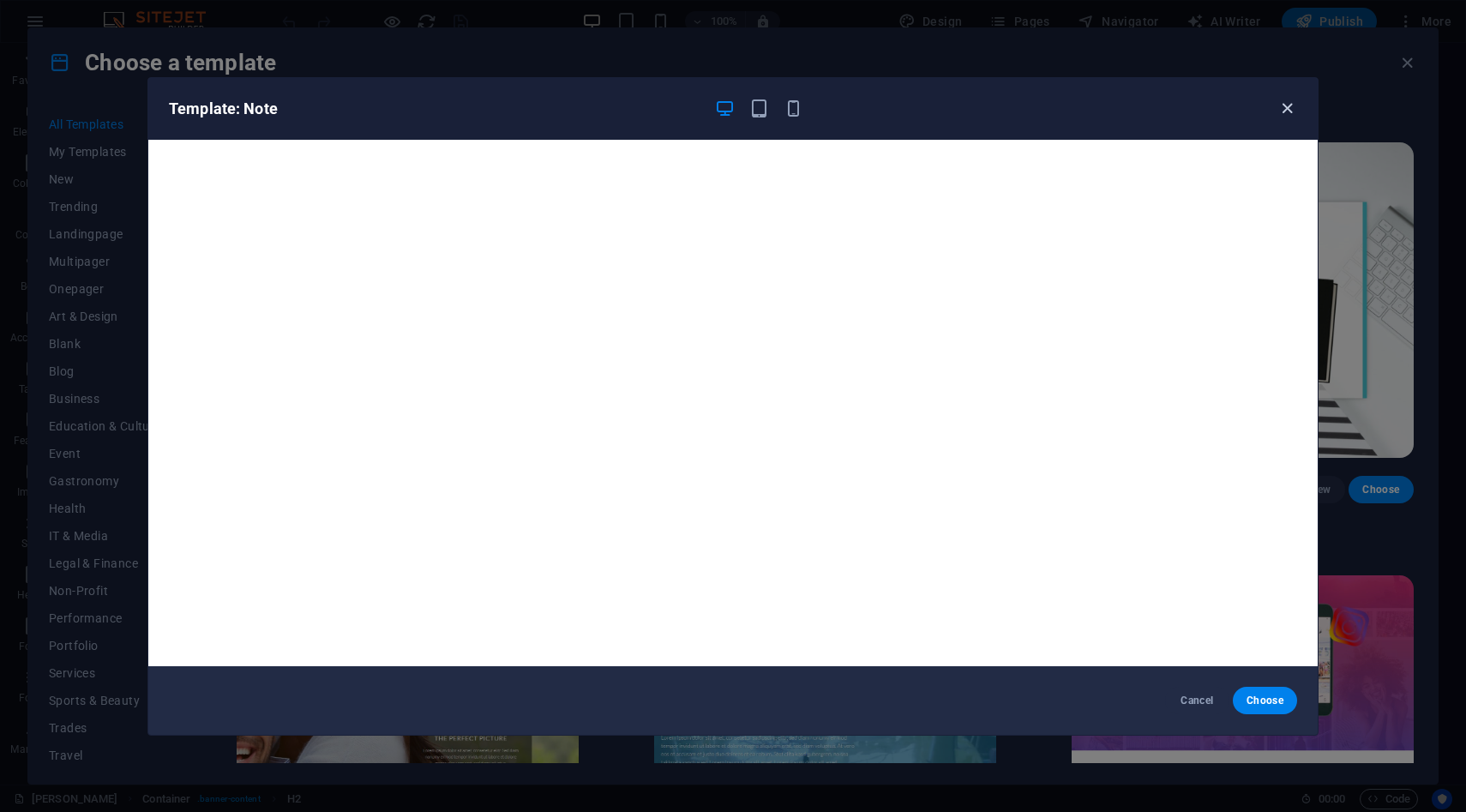
click at [1285, 104] on icon "button" at bounding box center [1287, 108] width 20 height 20
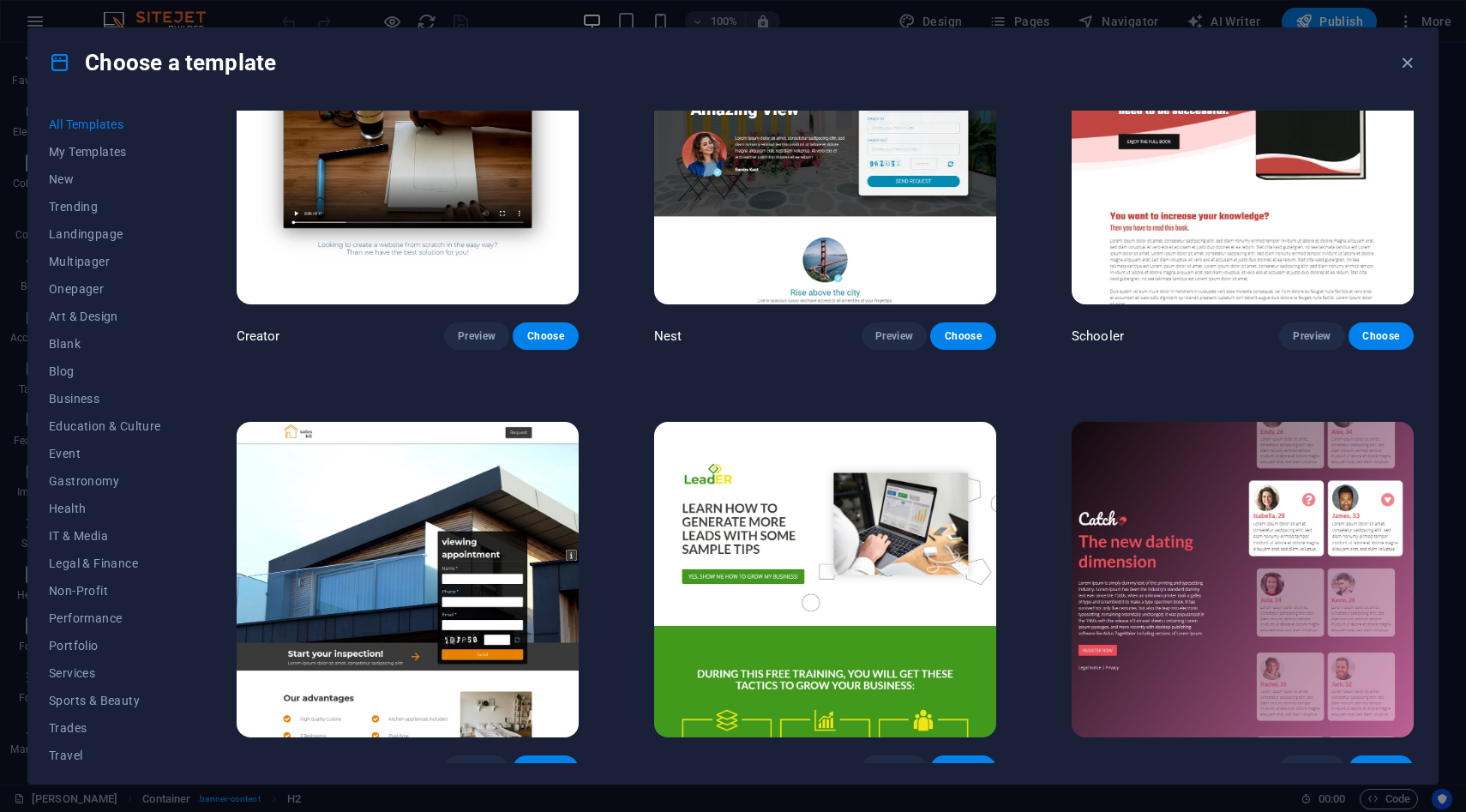
scroll to position [22194, 0]
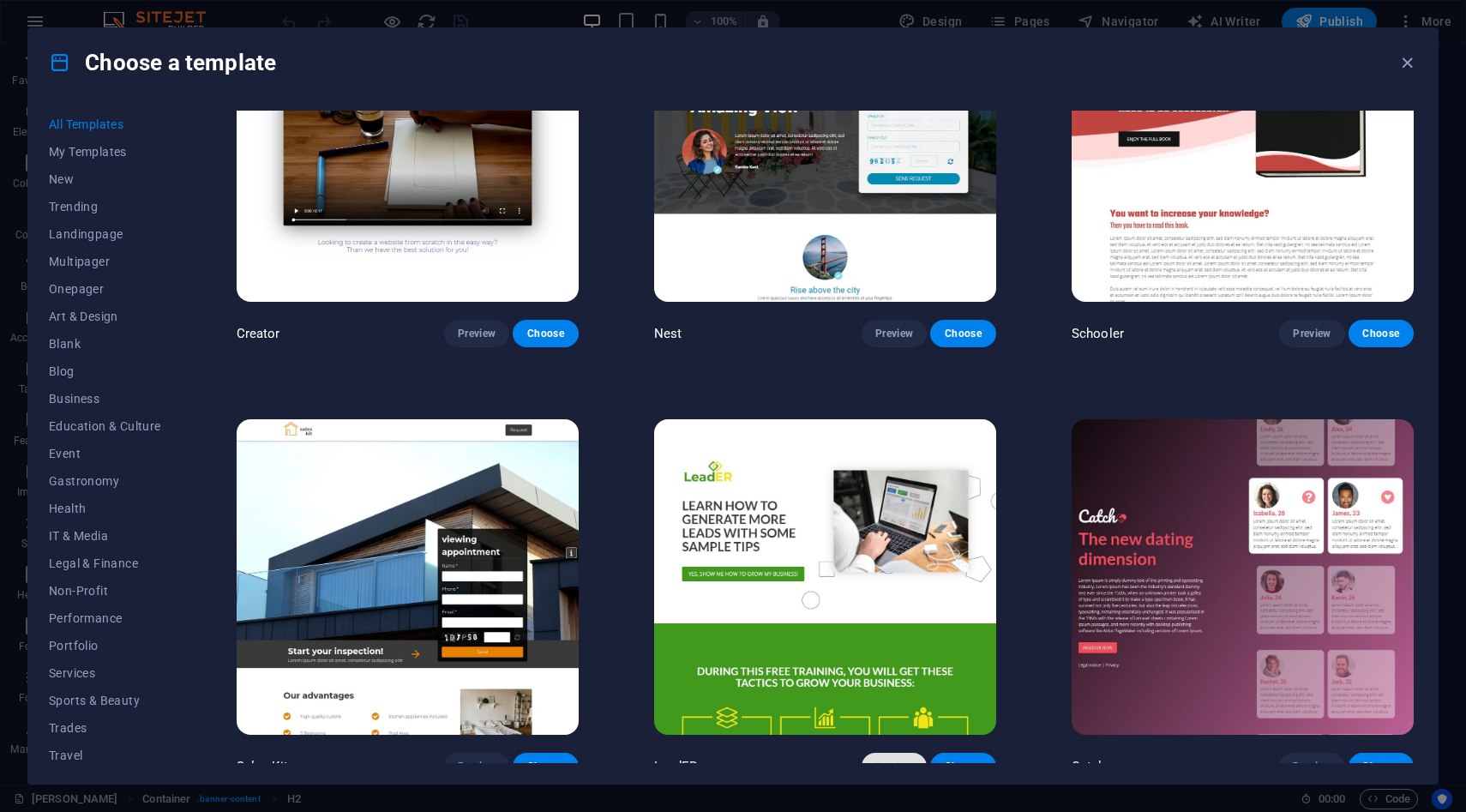
click at [904, 753] on button "Preview" at bounding box center [894, 767] width 65 height 27
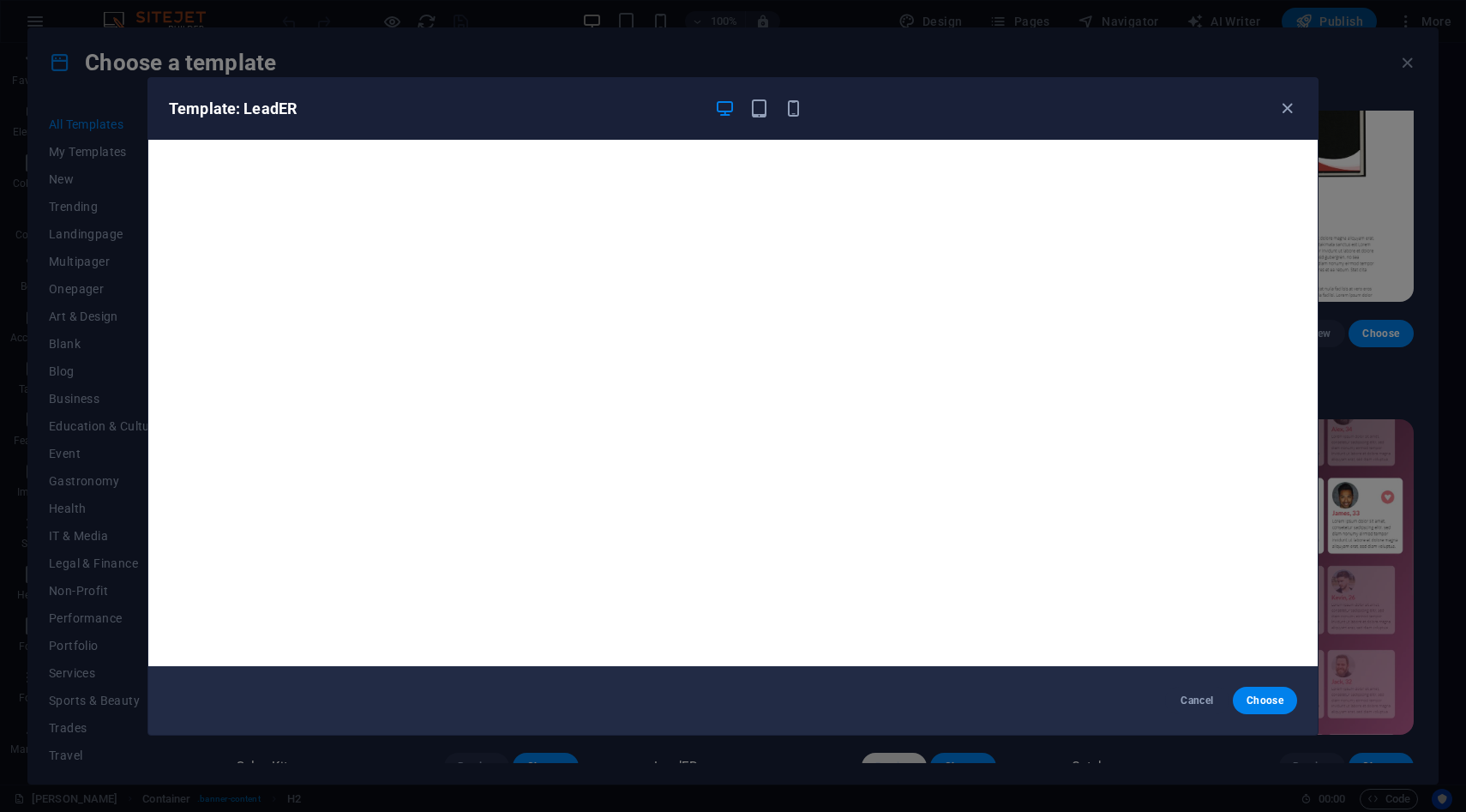
scroll to position [3, 0]
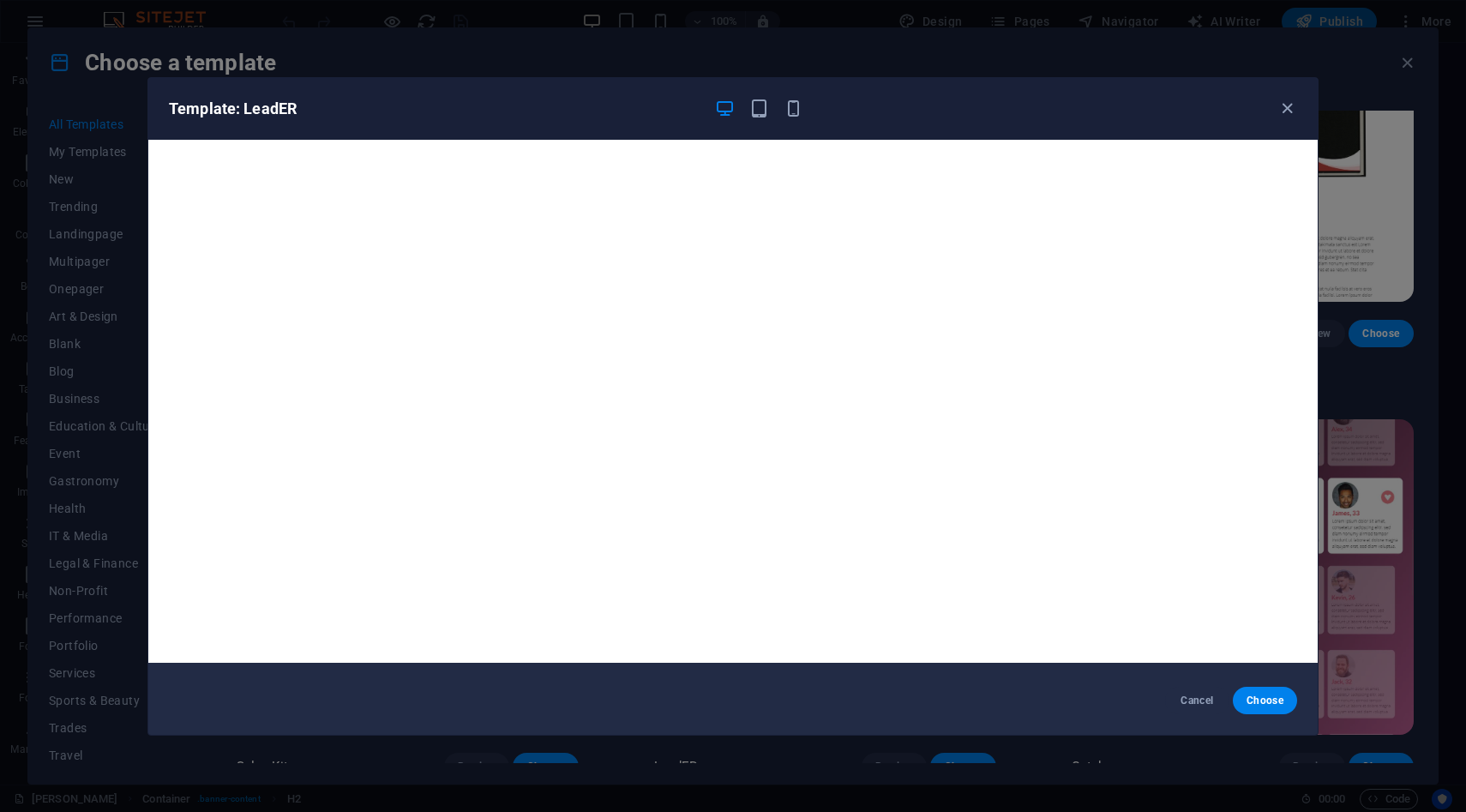
click at [1370, 251] on div "Template: LeadER Cancel Choose" at bounding box center [733, 406] width 1466 height 812
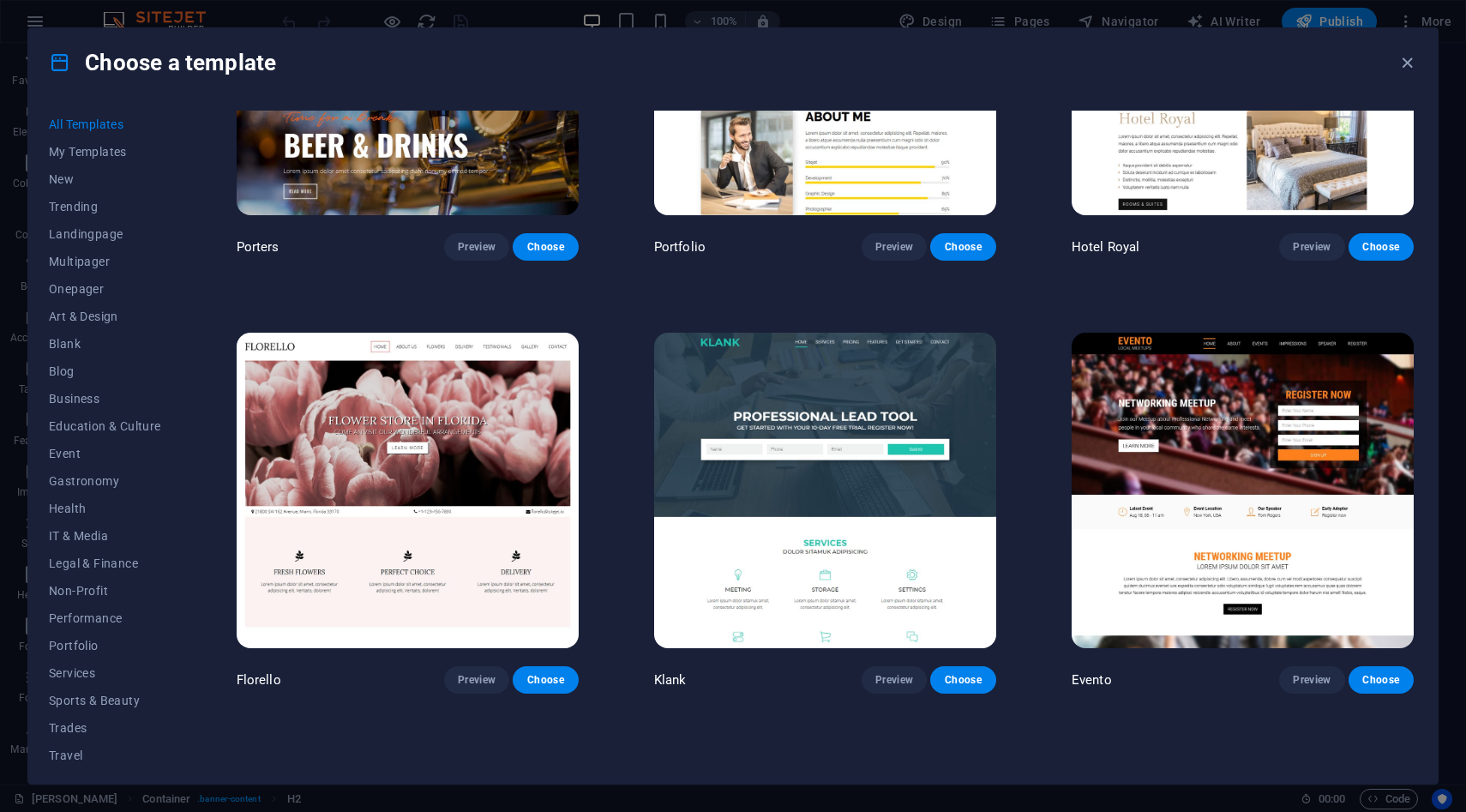
scroll to position [16101, 0]
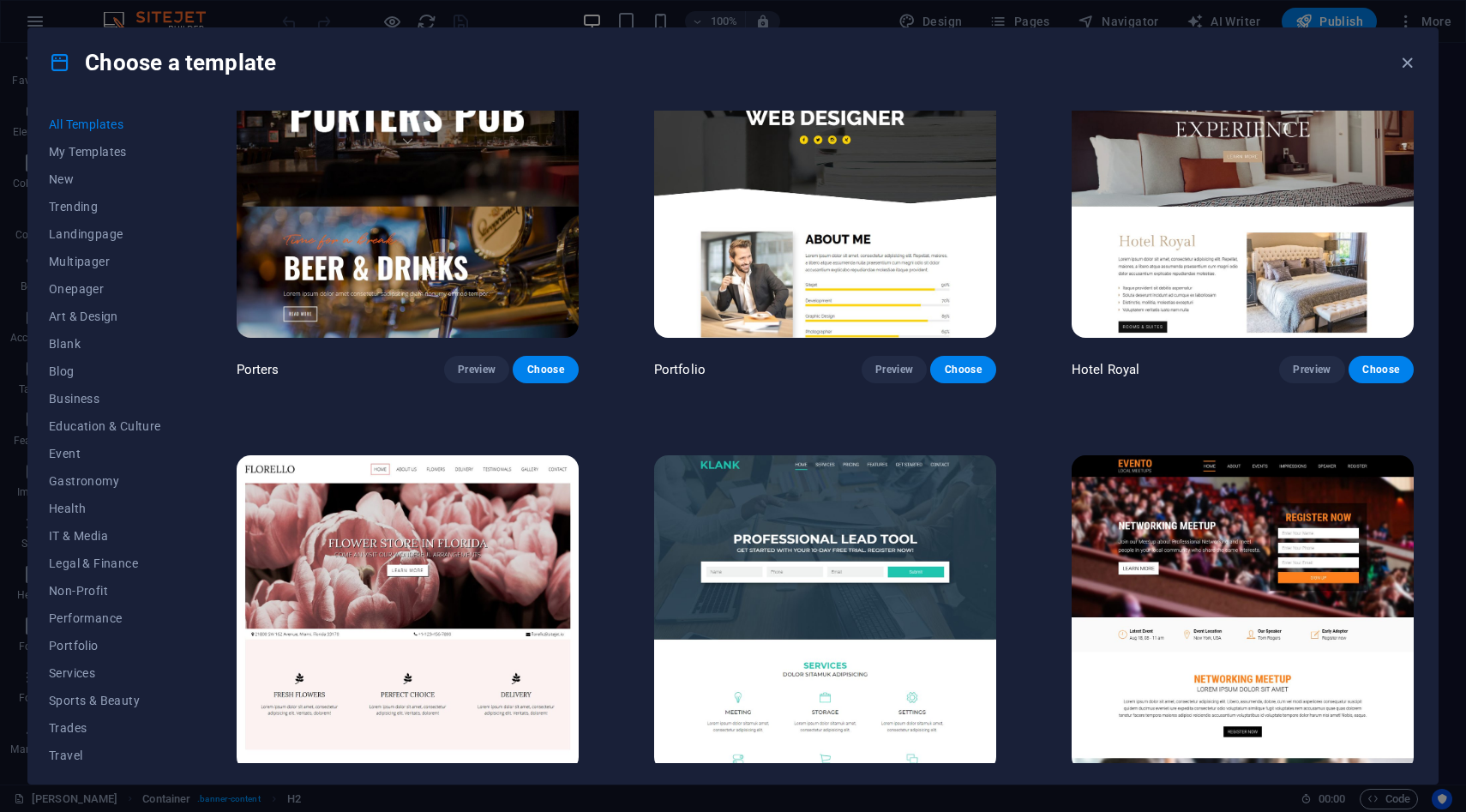
click at [906, 788] on button "Preview" at bounding box center [894, 802] width 65 height 27
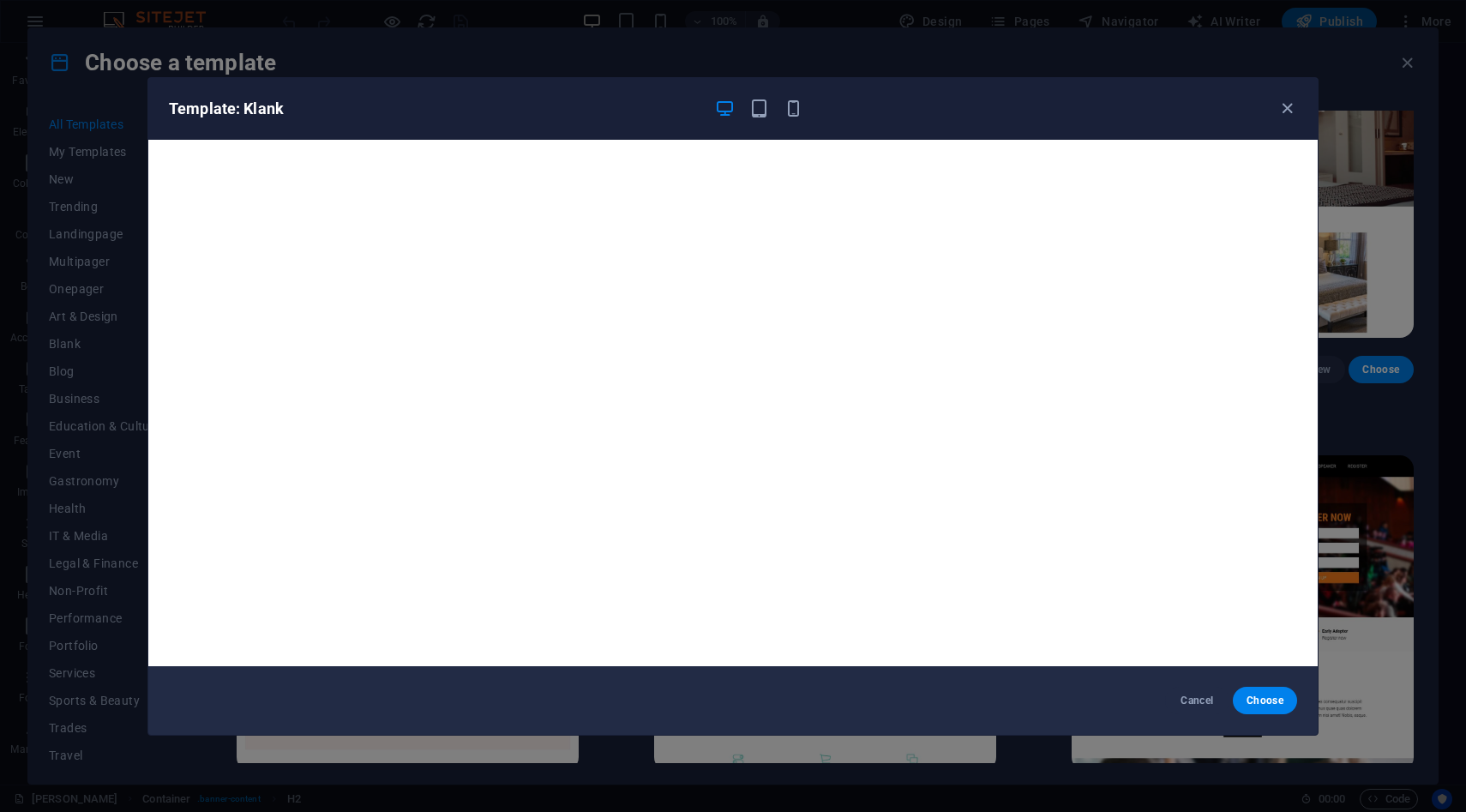
click at [1280, 124] on div "Template: Klank" at bounding box center [733, 108] width 1169 height 62
click at [1286, 115] on icon "button" at bounding box center [1287, 108] width 20 height 20
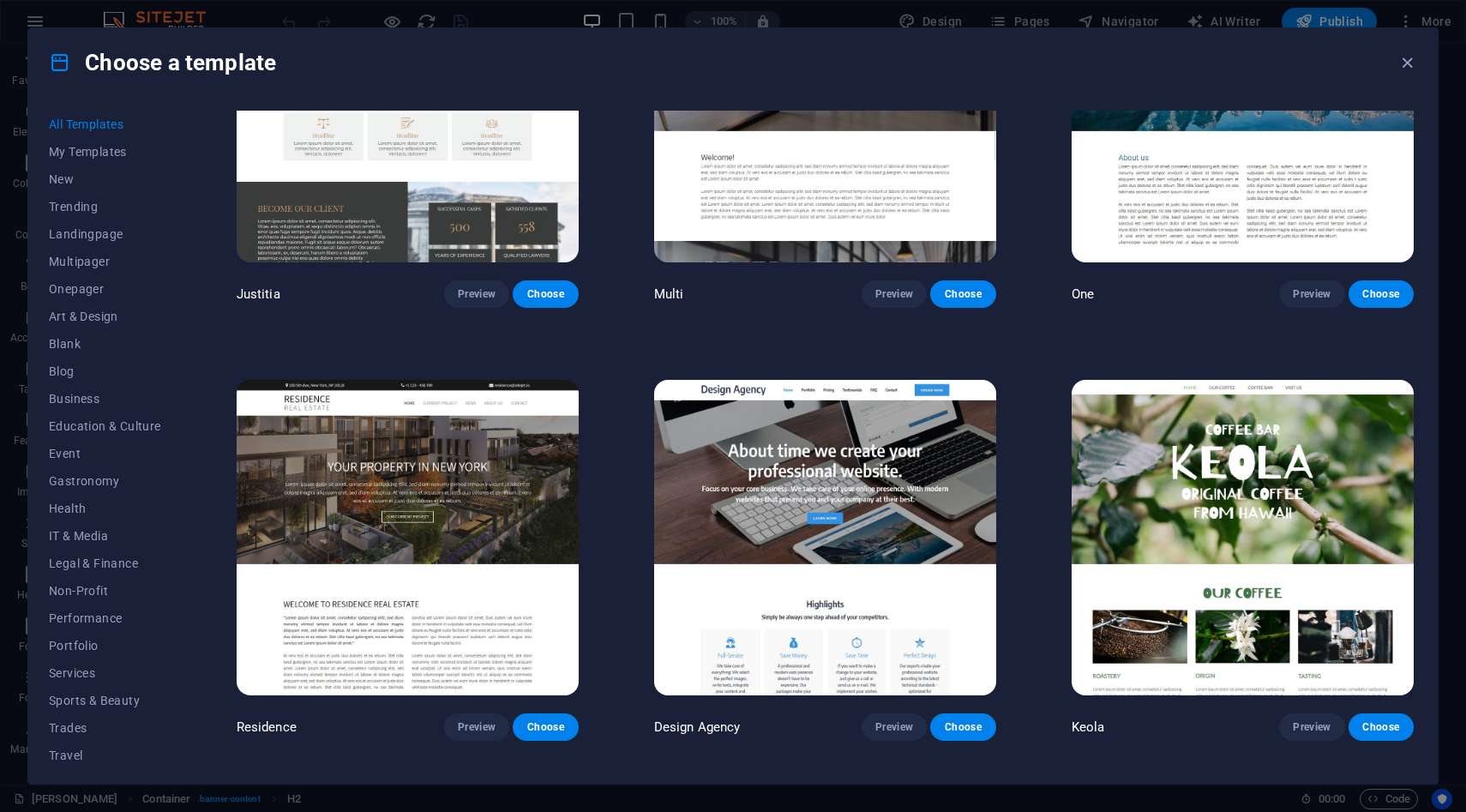
scroll to position [17908, 0]
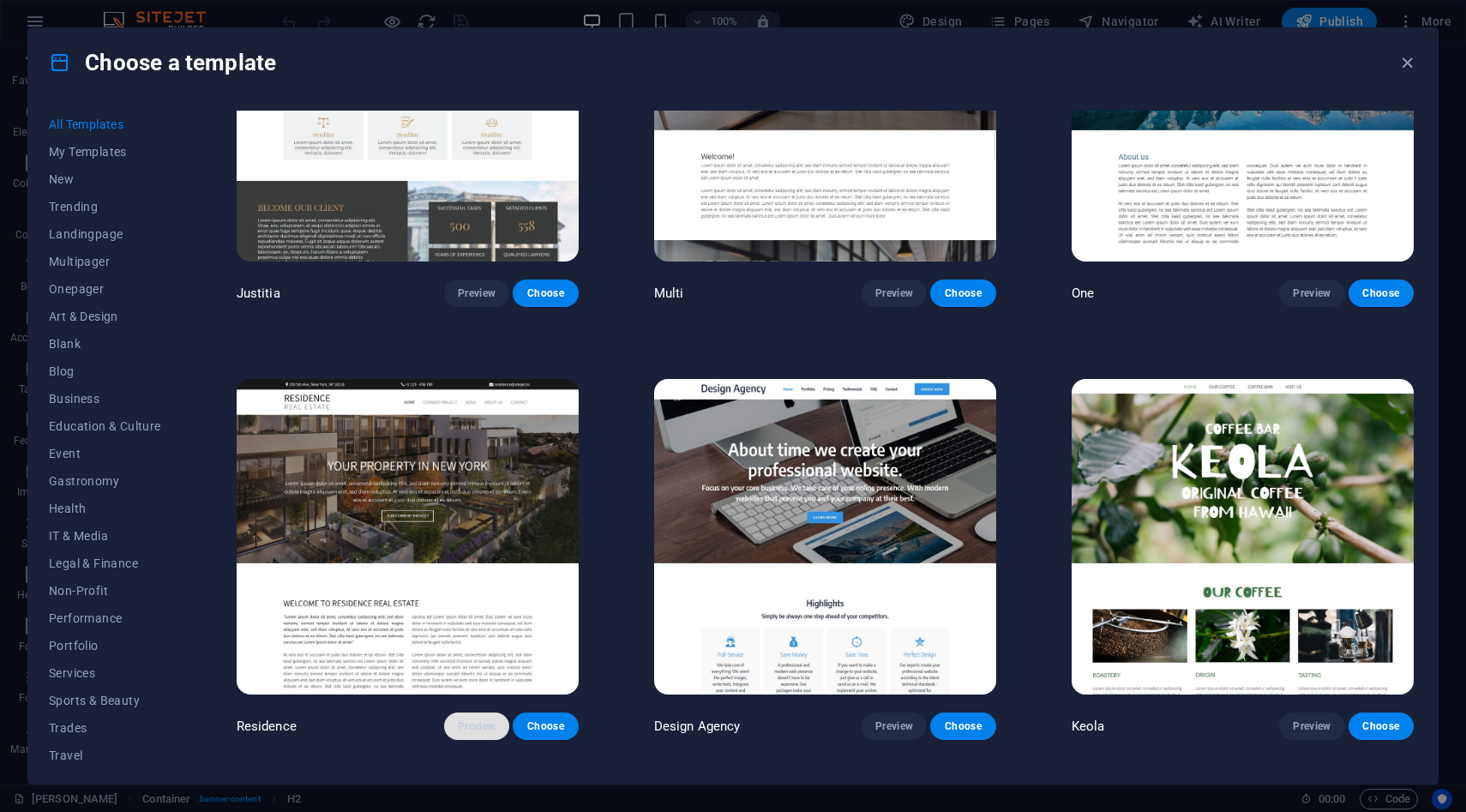
click at [495, 720] on span "Preview" at bounding box center [476, 727] width 37 height 14
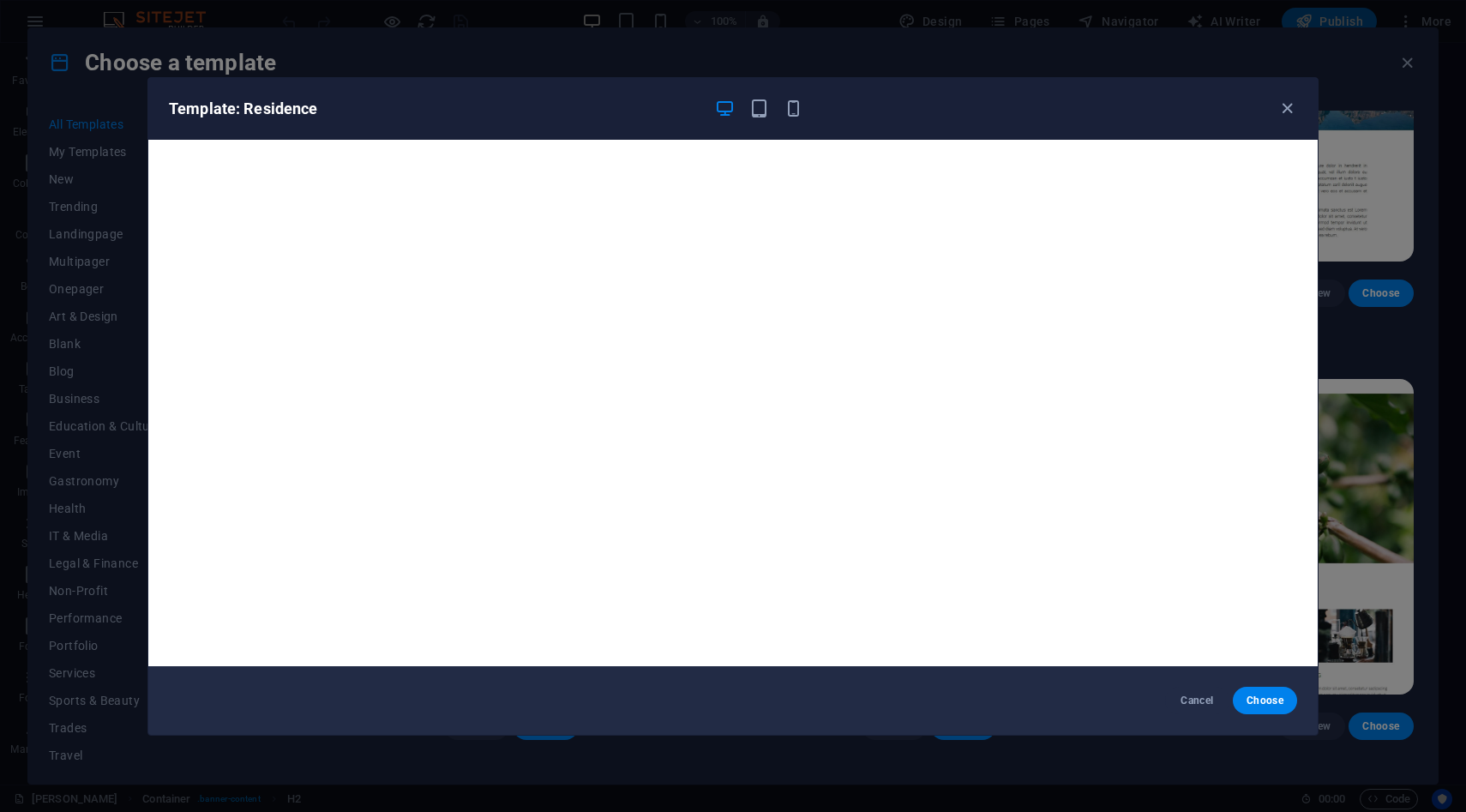
click at [1300, 107] on div "Template: Residence" at bounding box center [733, 108] width 1169 height 62
click at [1287, 115] on icon "button" at bounding box center [1287, 108] width 20 height 20
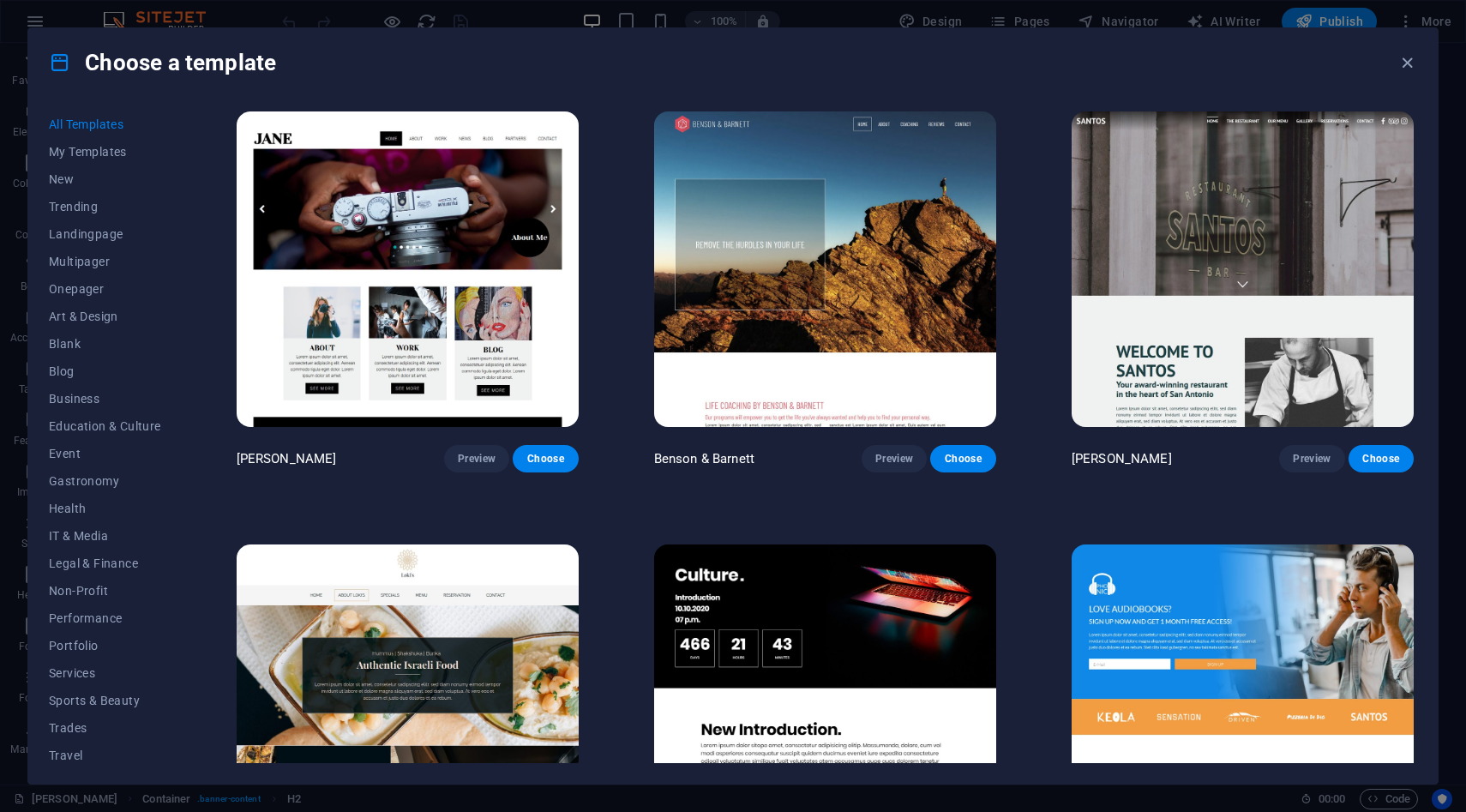
scroll to position [19475, 0]
